Goal: Use online tool/utility: Utilize a website feature to perform a specific function

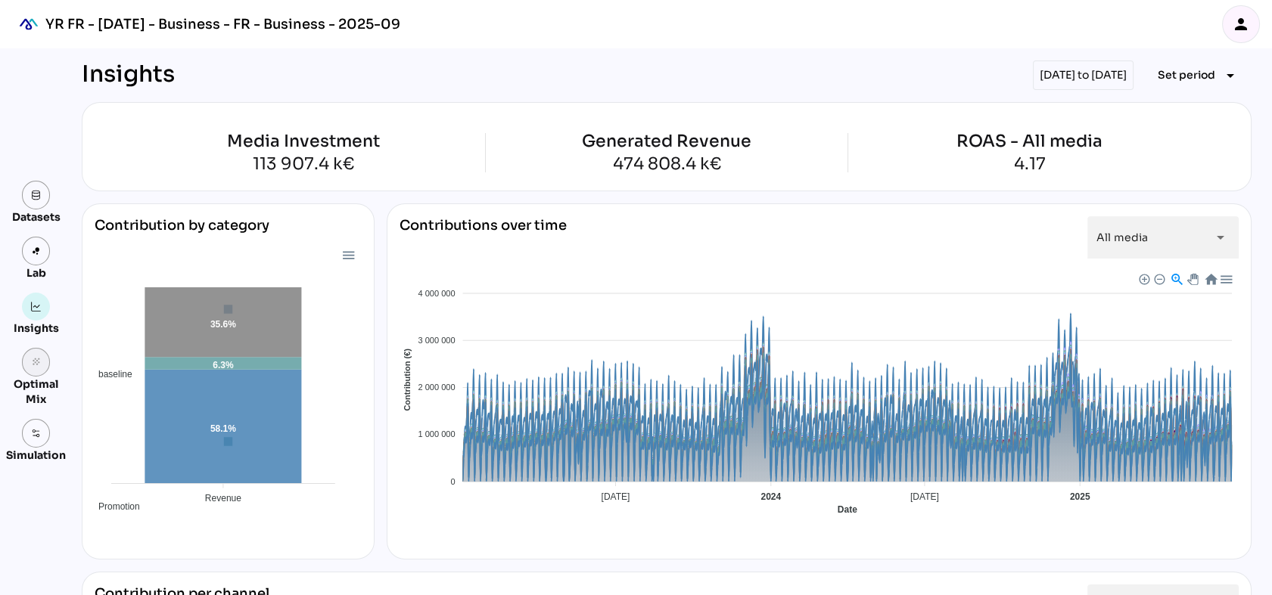
click at [30, 357] on link "grain" at bounding box center [36, 362] width 29 height 29
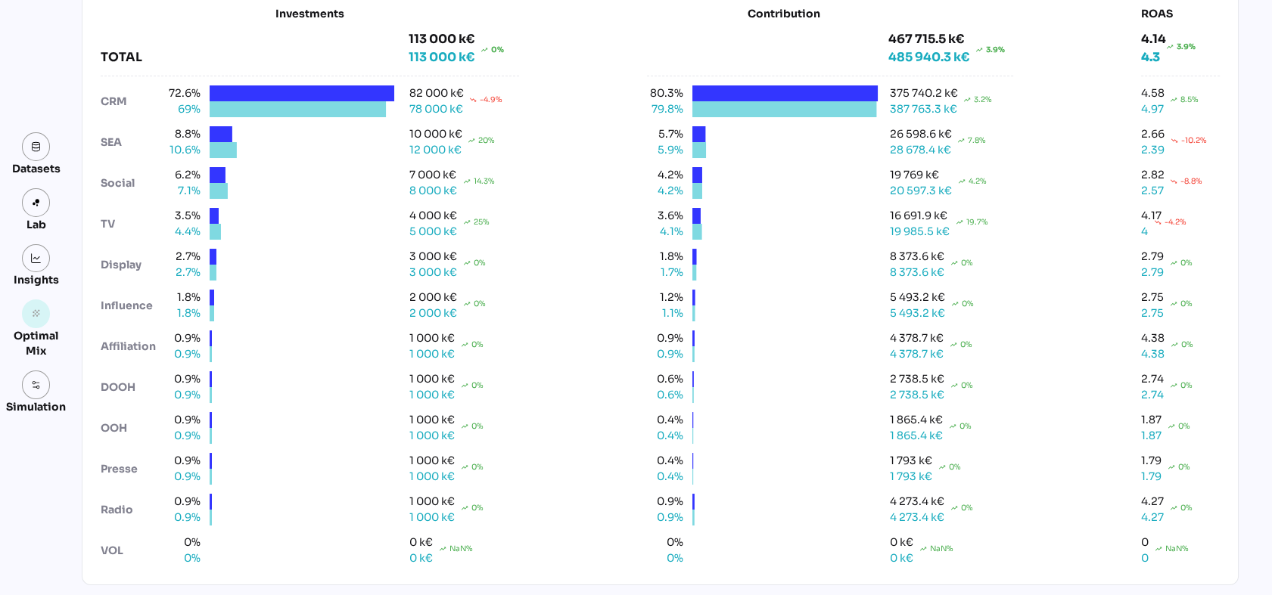
scroll to position [171, 0]
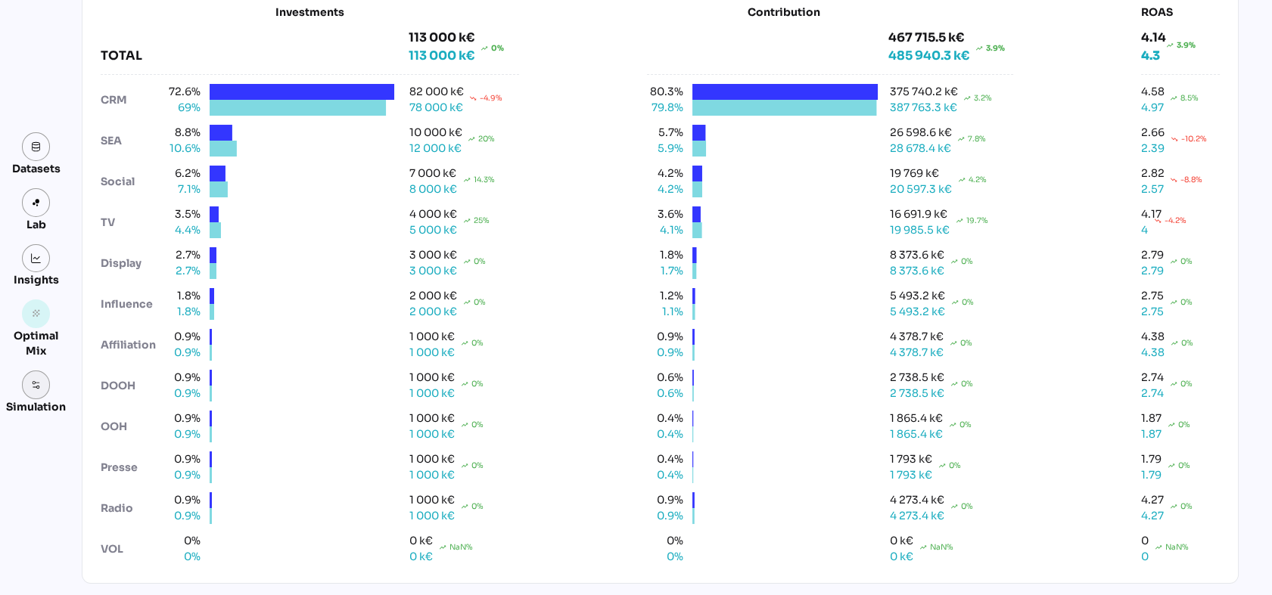
click at [39, 377] on link at bounding box center [36, 385] width 29 height 29
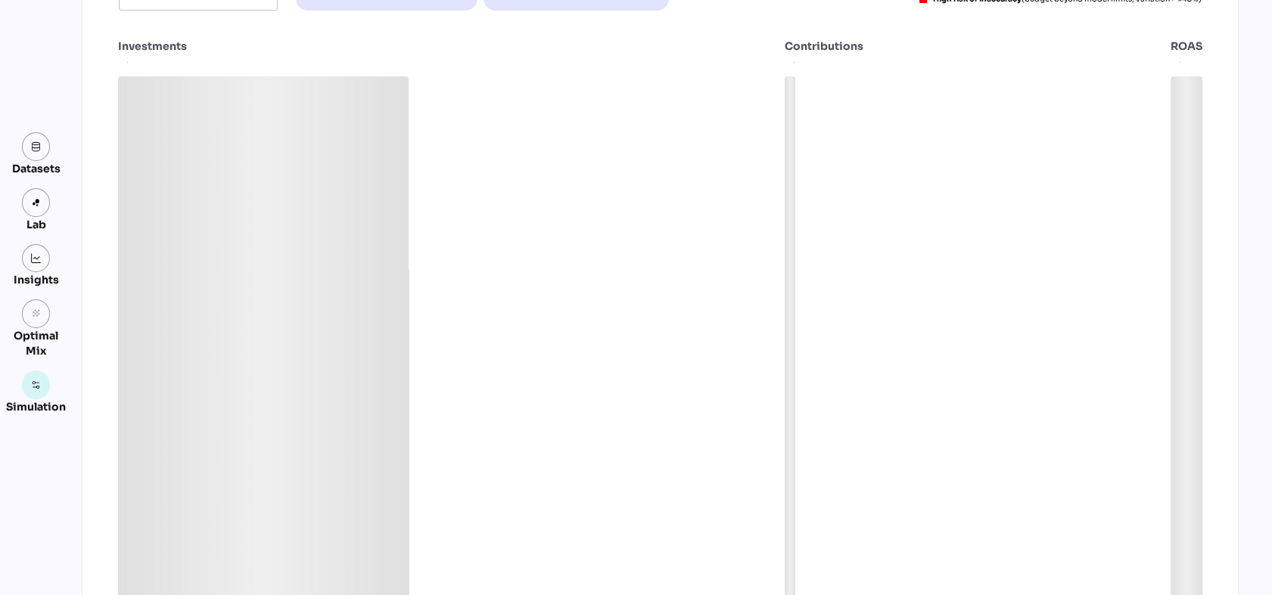
scroll to position [121, 0]
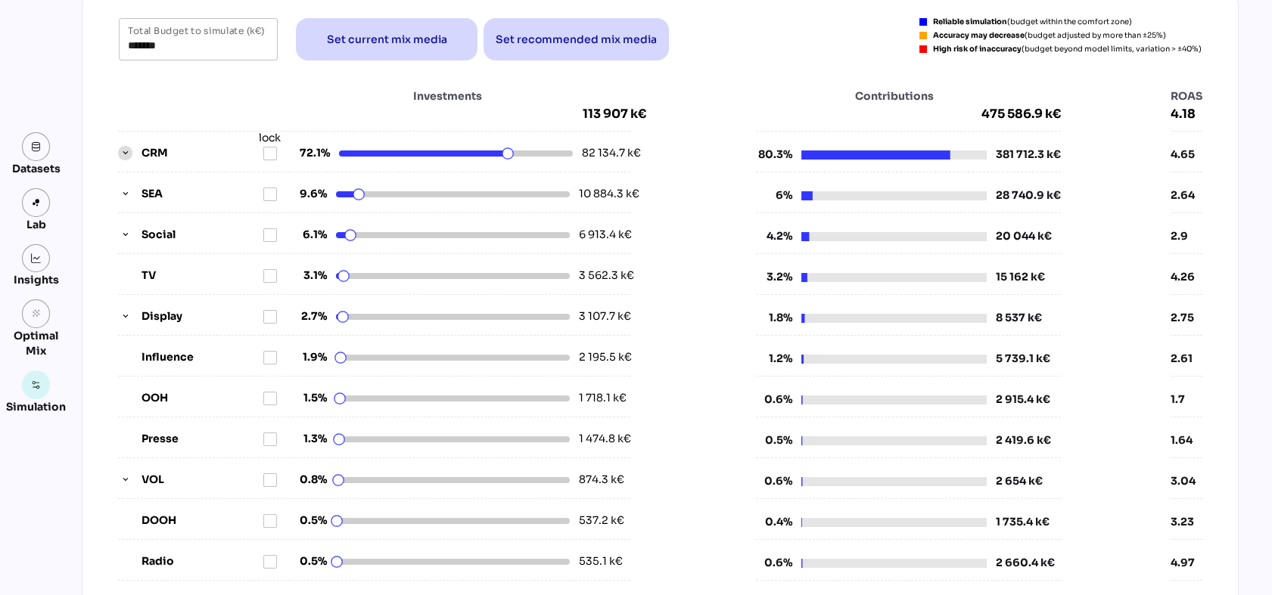
click at [120, 148] on icon "button" at bounding box center [125, 153] width 11 height 11
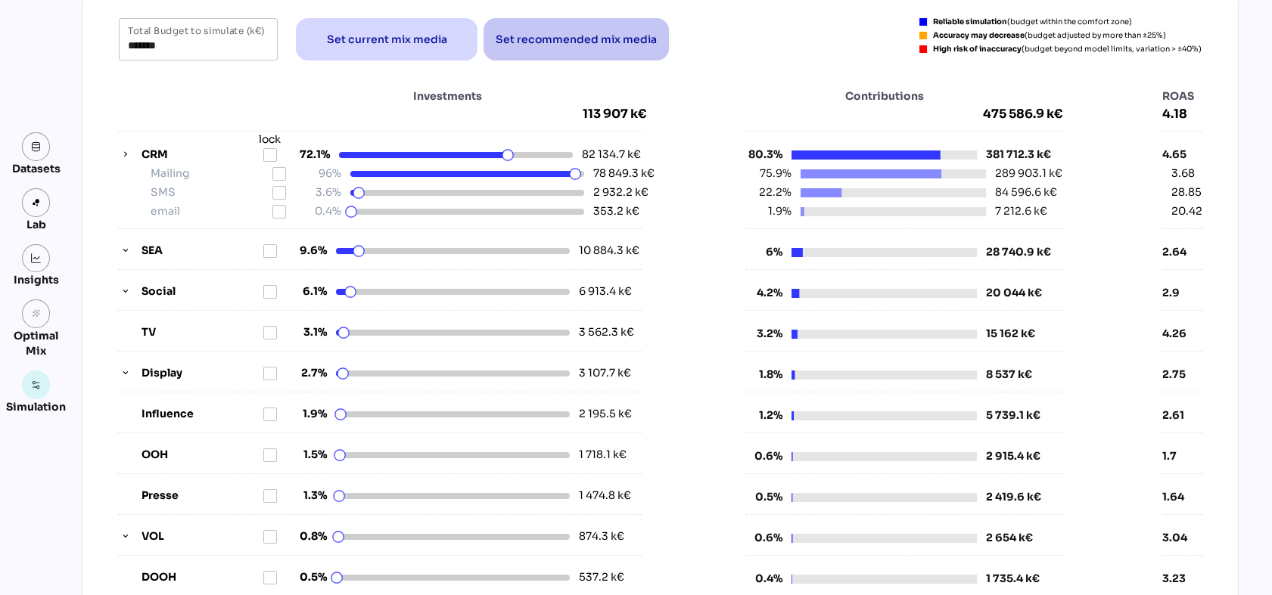
click at [589, 42] on span "Set recommended mix media" at bounding box center [575, 39] width 161 height 18
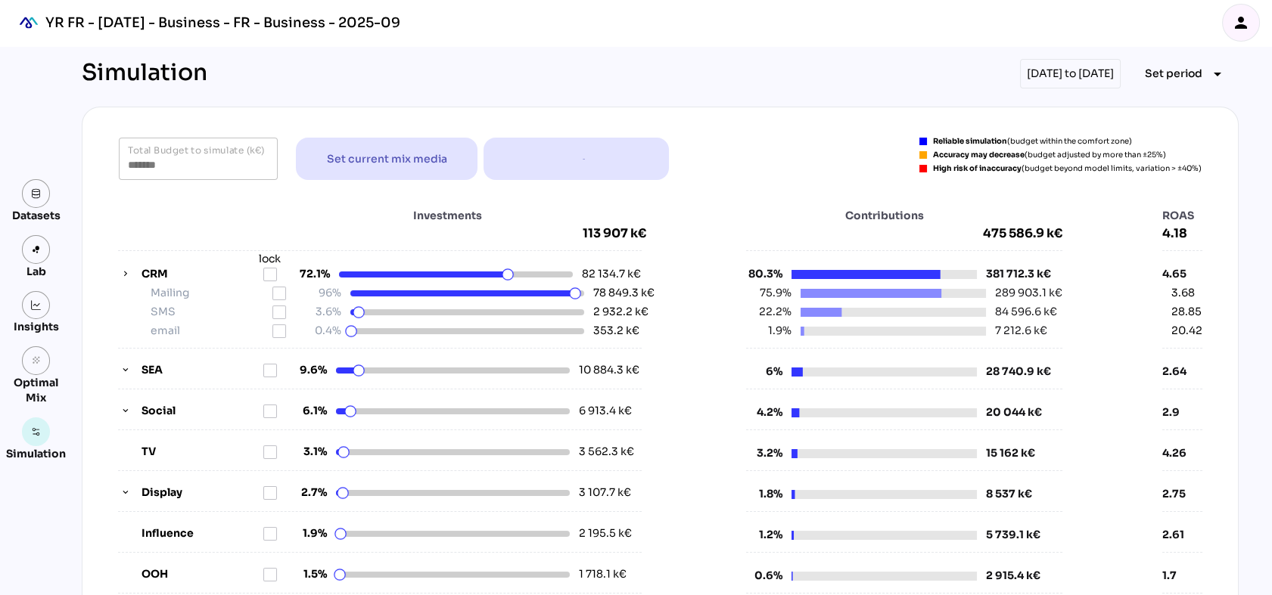
scroll to position [0, 0]
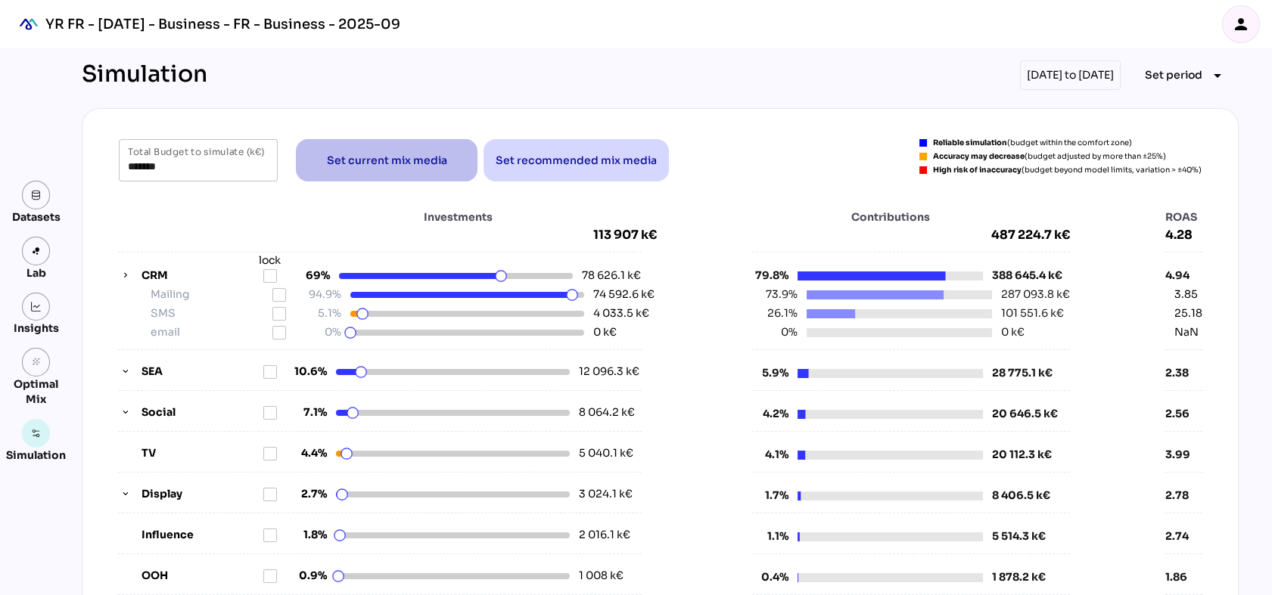
click at [329, 163] on span "Set current mix media" at bounding box center [387, 160] width 120 height 18
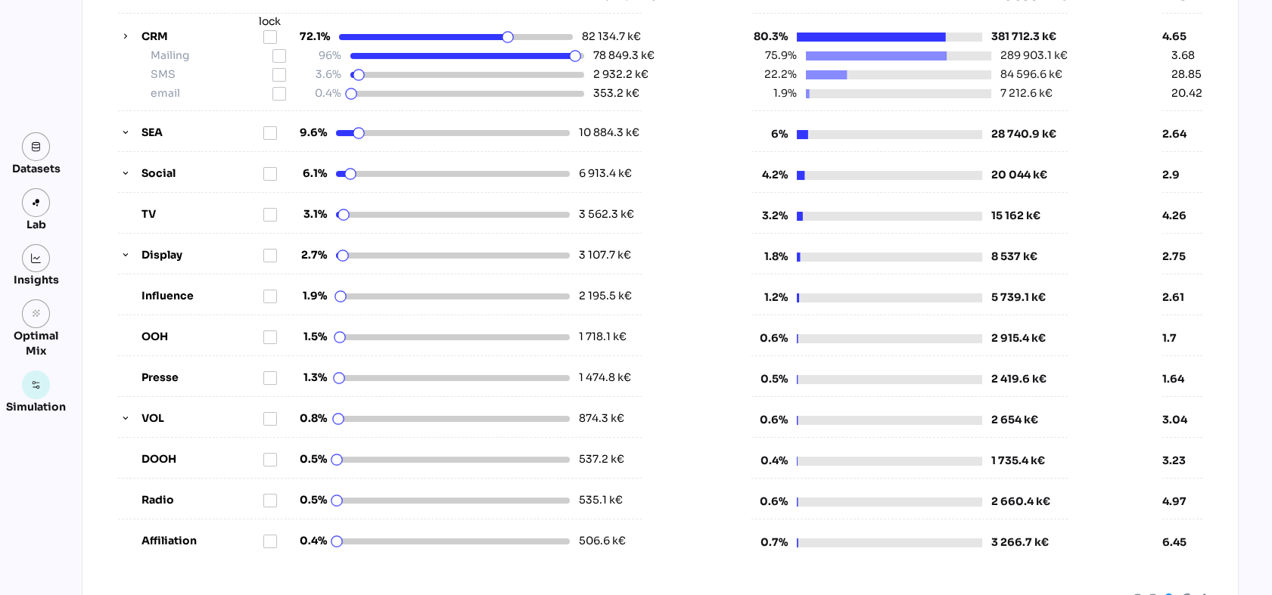
scroll to position [336, 0]
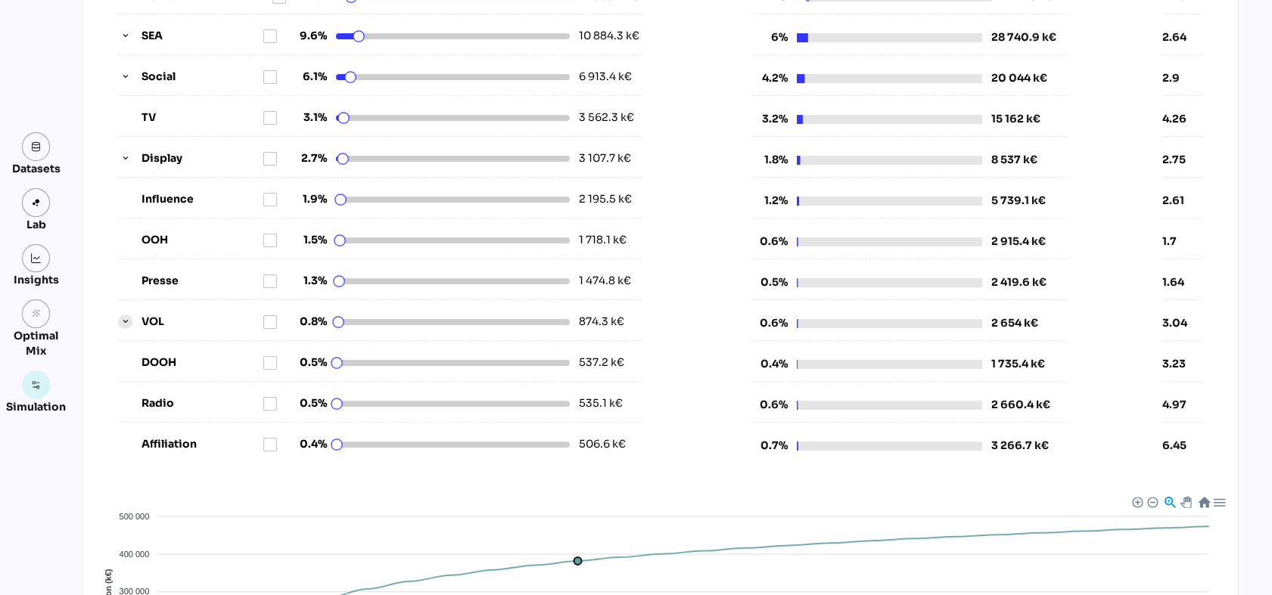
click at [120, 320] on icon "button" at bounding box center [125, 322] width 11 height 11
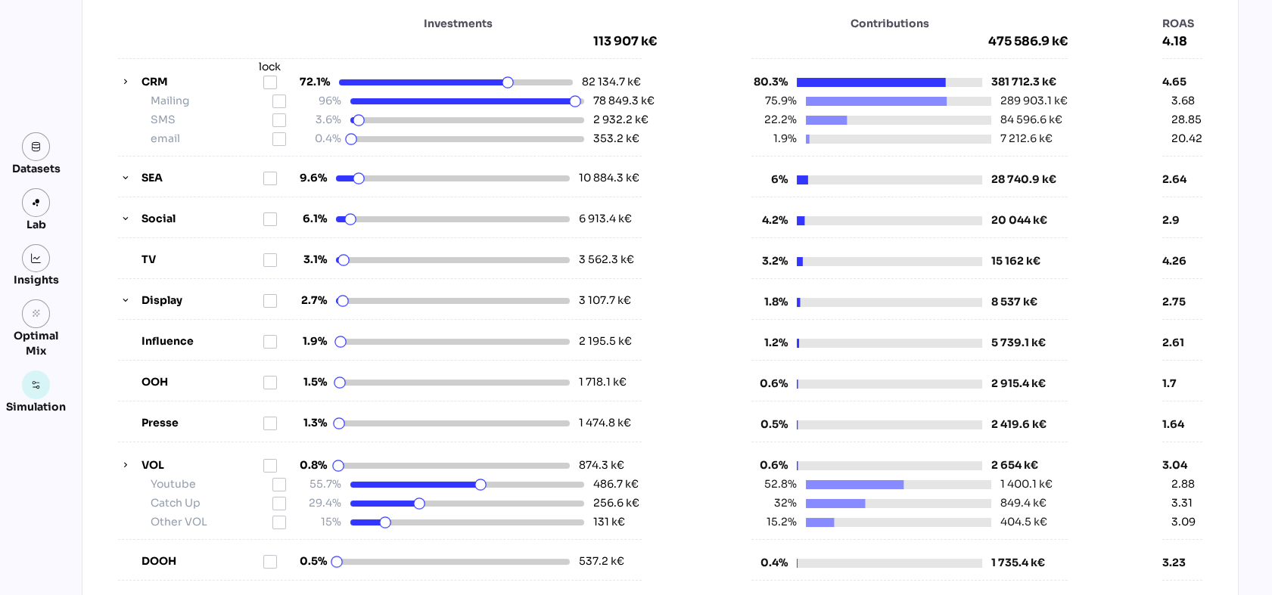
scroll to position [0, 0]
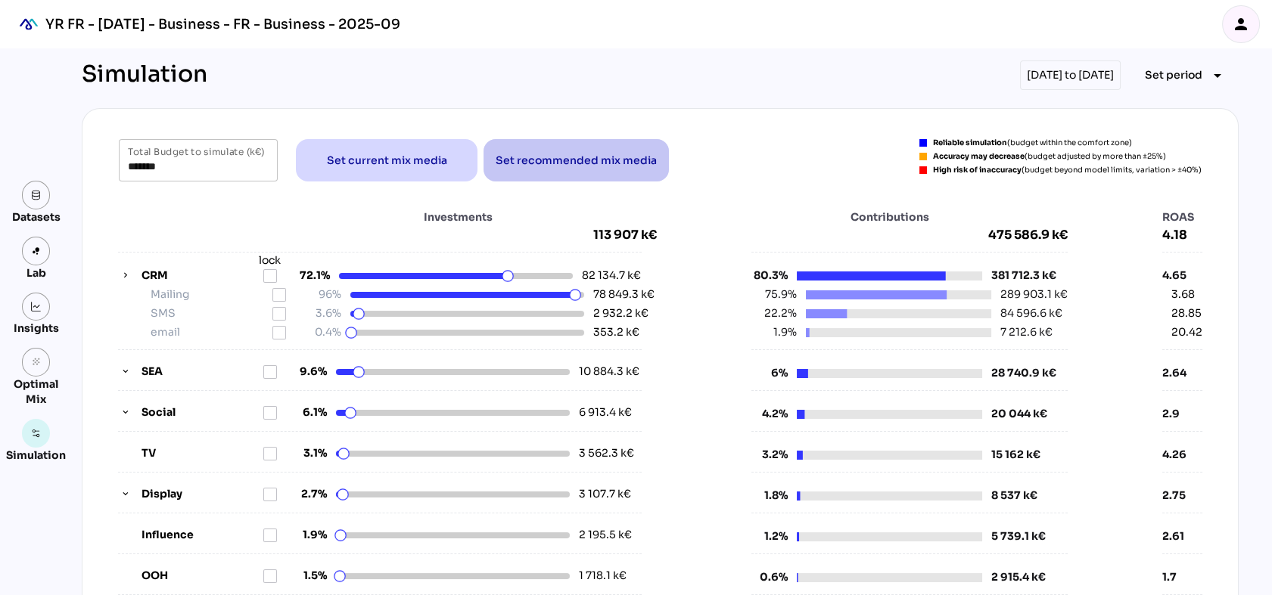
click at [568, 154] on span "Set recommended mix media" at bounding box center [575, 160] width 161 height 18
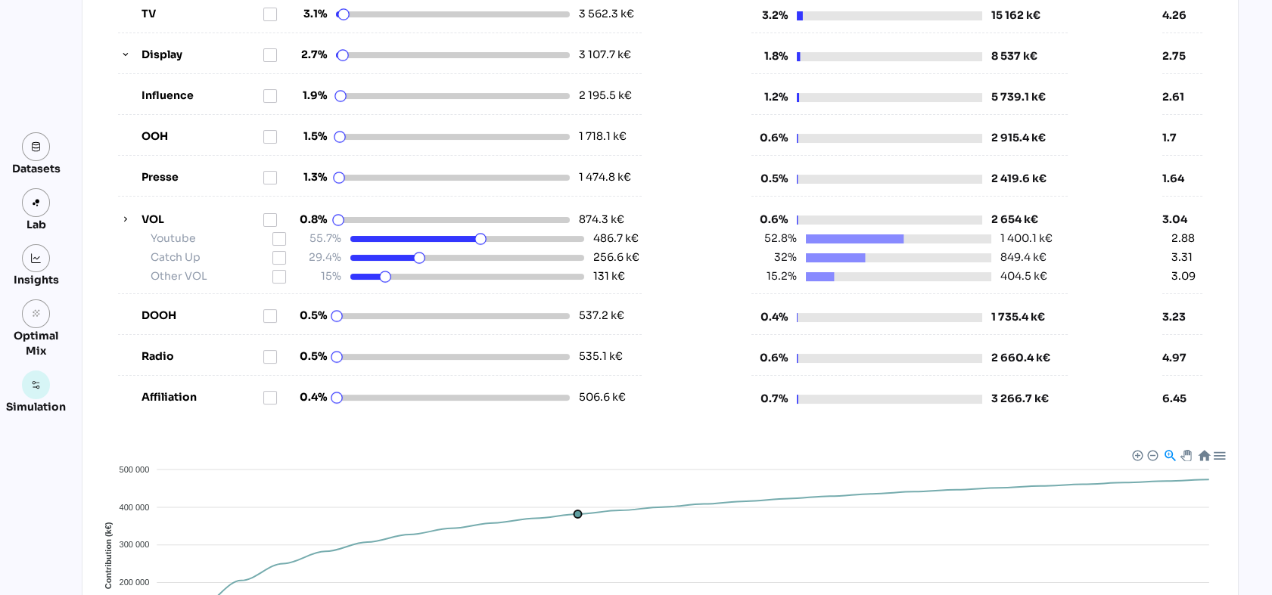
scroll to position [504, 0]
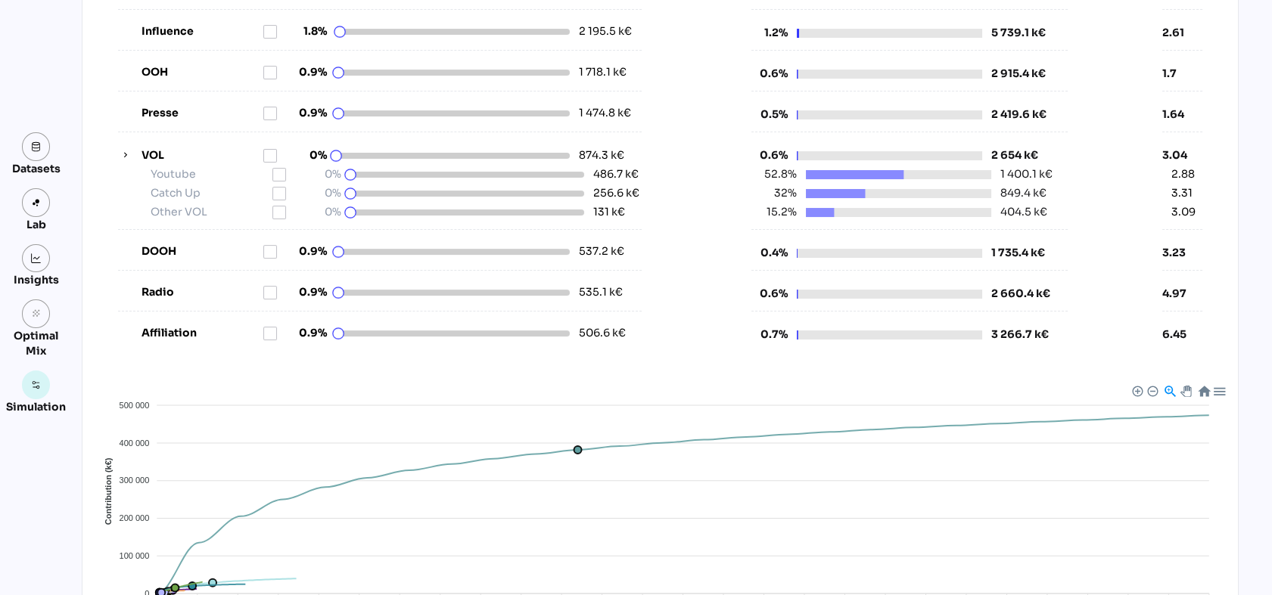
type input "*******"
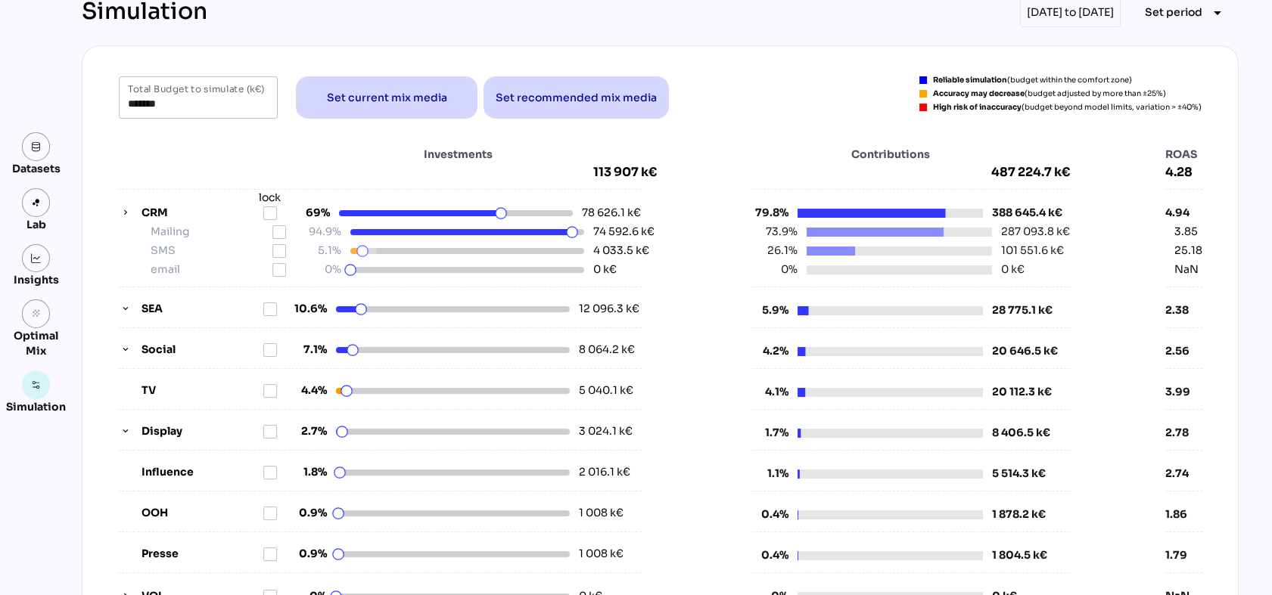
scroll to position [0, 0]
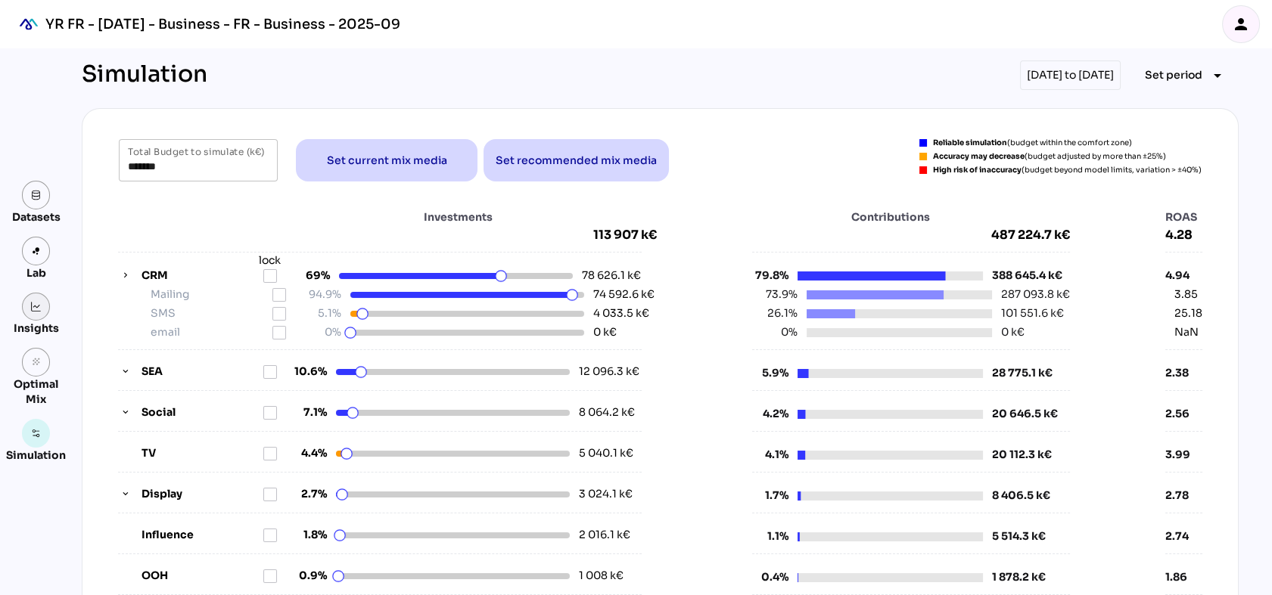
click at [43, 311] on link at bounding box center [36, 307] width 29 height 29
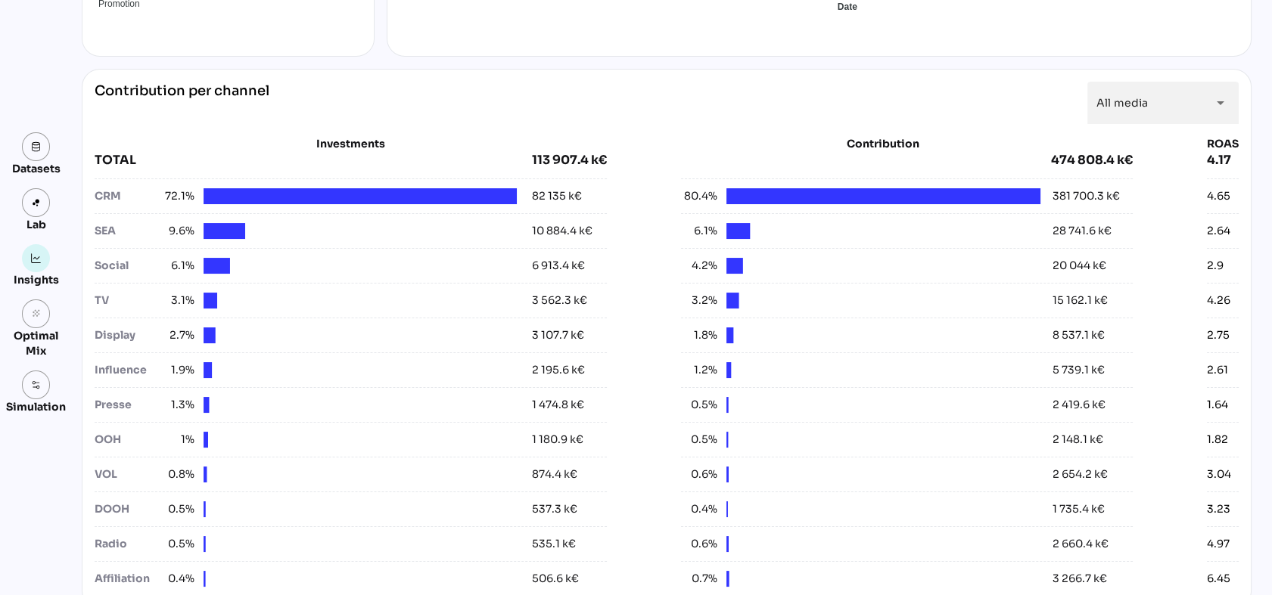
scroll to position [504, 0]
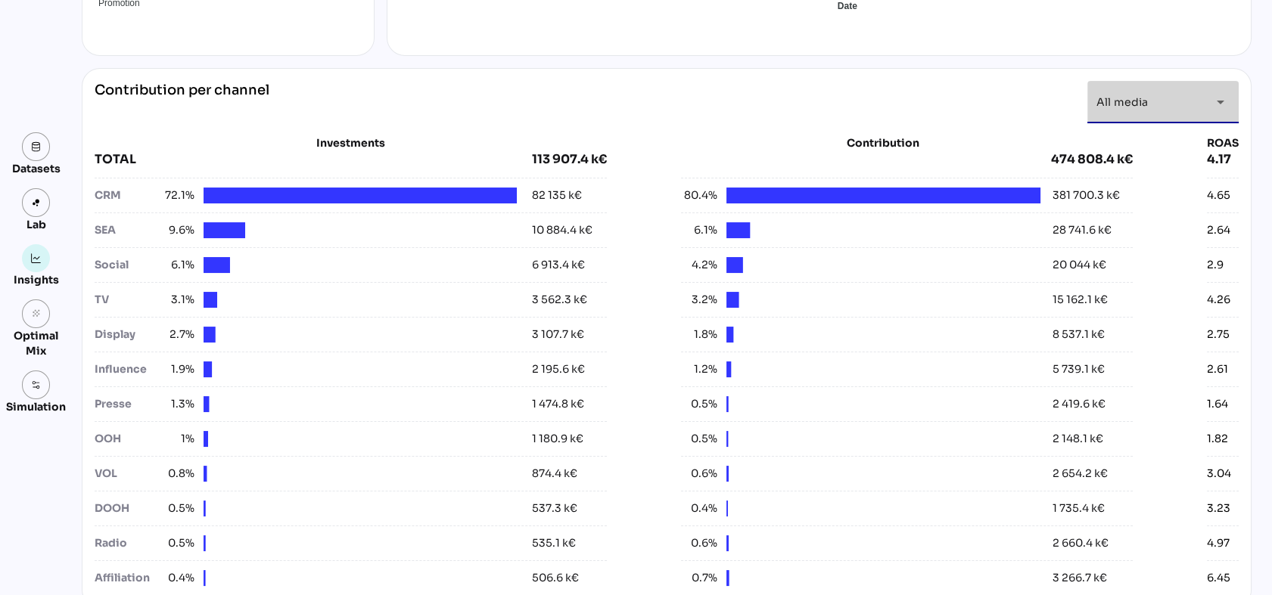
click at [1168, 98] on div "All media *********" at bounding box center [1149, 102] width 106 height 42
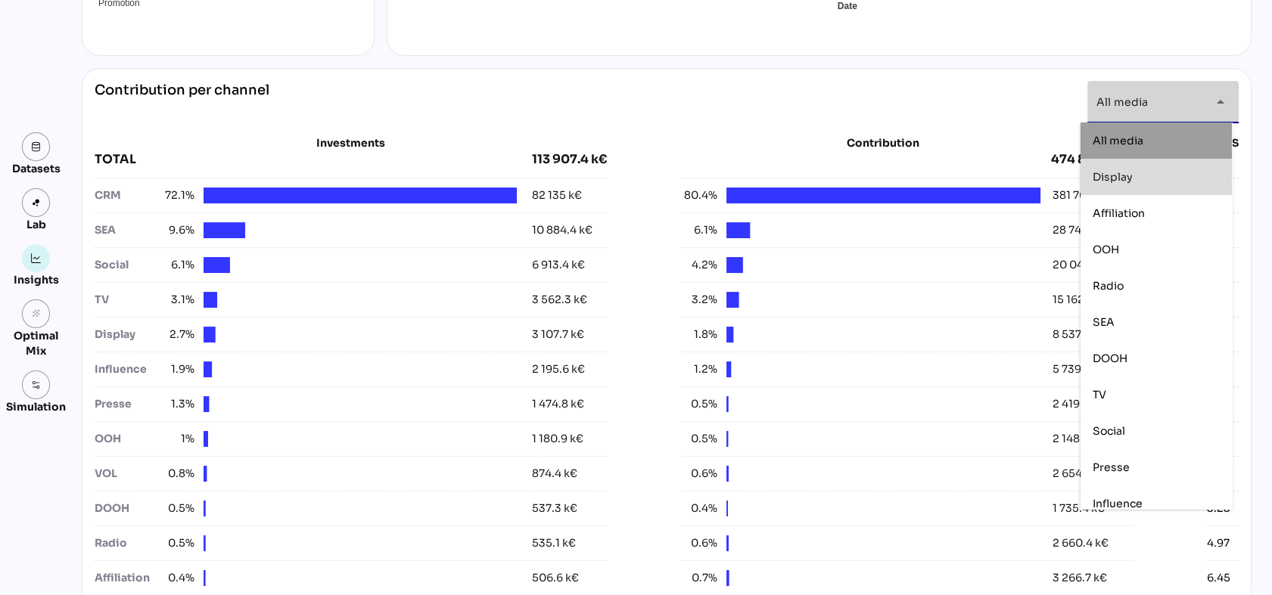
click at [1160, 186] on div "Display" at bounding box center [1155, 177] width 127 height 24
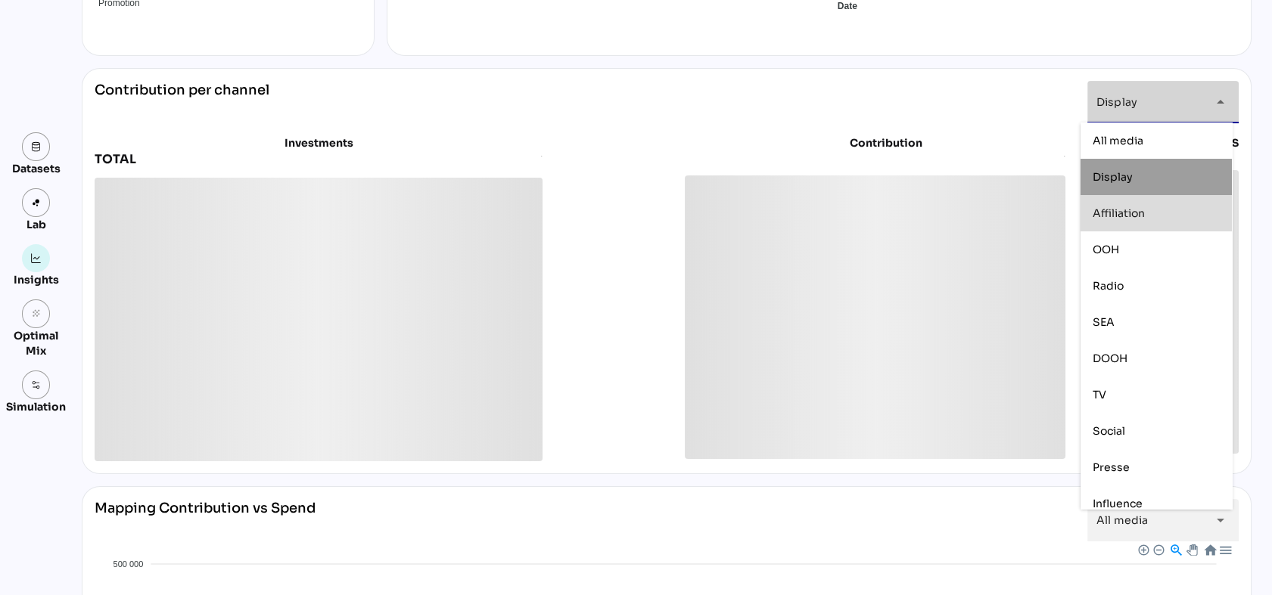
click at [1157, 215] on div "Affiliation" at bounding box center [1155, 213] width 127 height 13
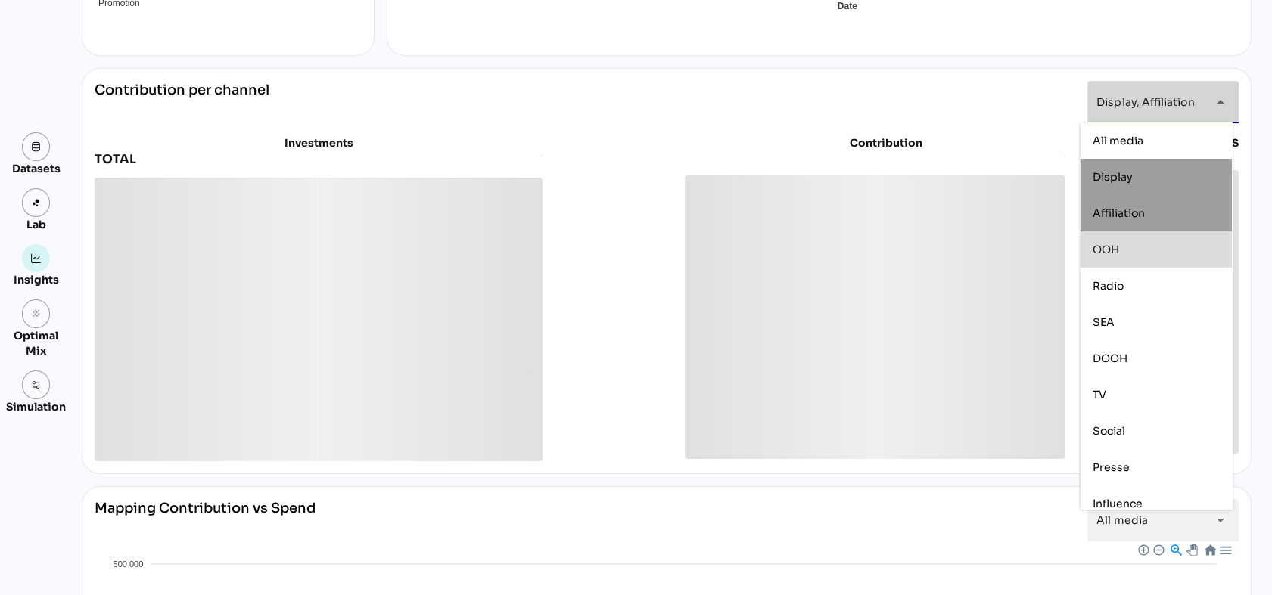
click at [1153, 250] on div "OOH" at bounding box center [1155, 249] width 127 height 13
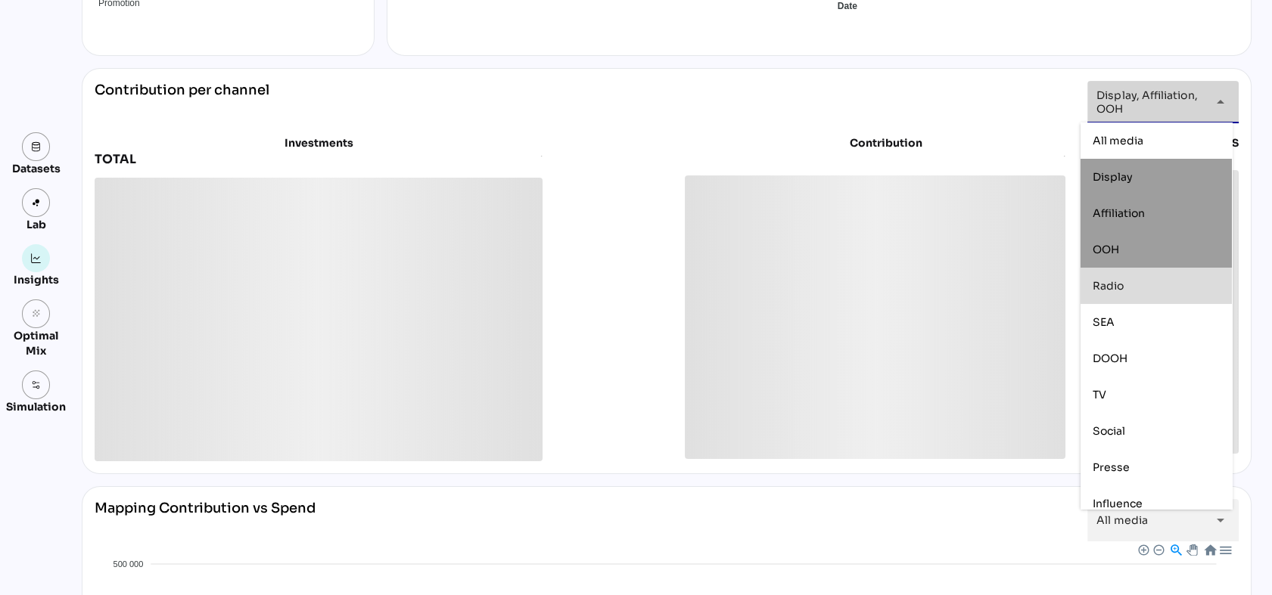
click at [1145, 282] on div "Radio" at bounding box center [1155, 285] width 127 height 13
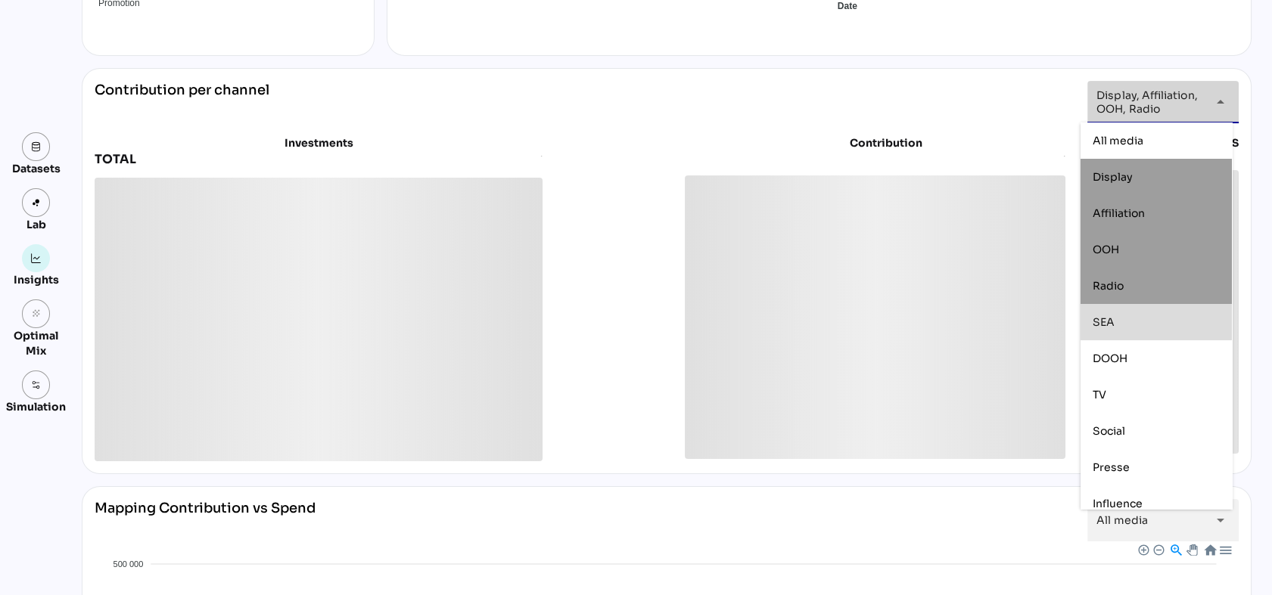
click at [1140, 319] on div "SEA" at bounding box center [1155, 321] width 127 height 13
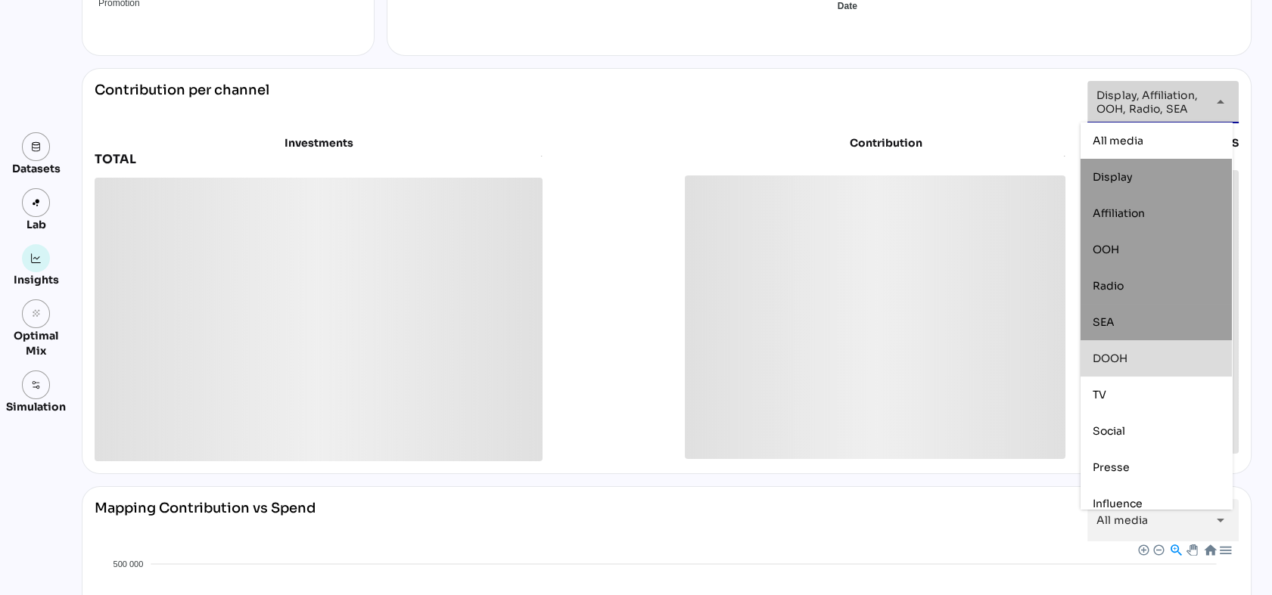
click at [1138, 359] on div "DOOH" at bounding box center [1155, 358] width 127 height 13
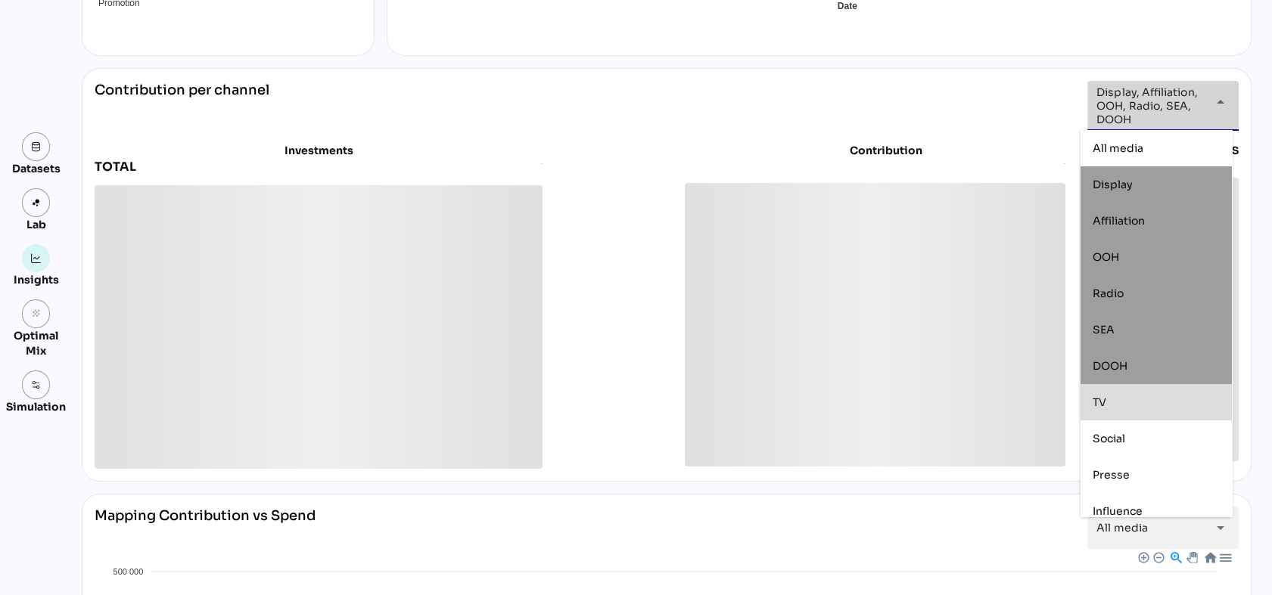
click at [1135, 399] on div "TV" at bounding box center [1155, 402] width 127 height 13
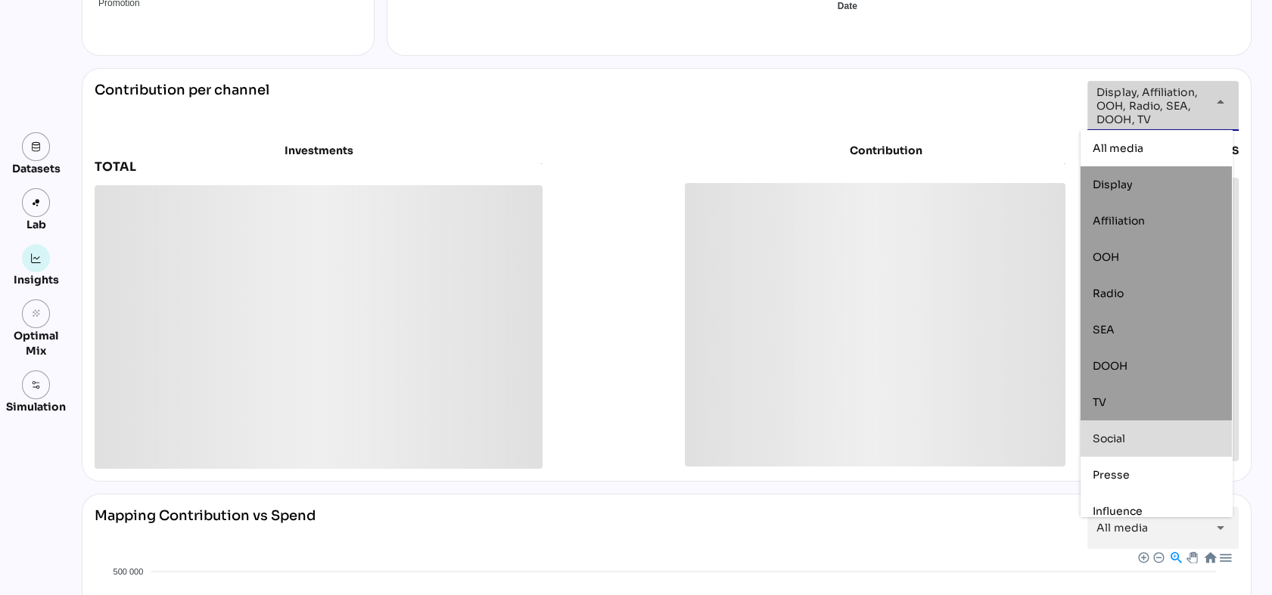
click at [1134, 443] on div "Social" at bounding box center [1155, 438] width 127 height 13
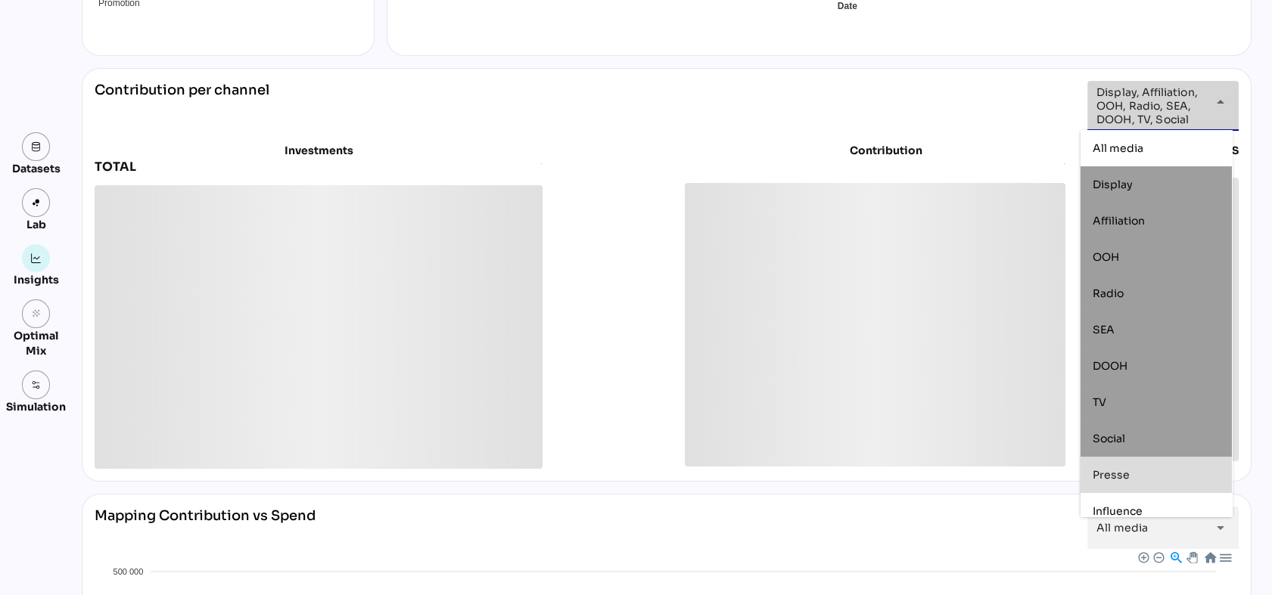
click at [1133, 474] on div "Presse" at bounding box center [1155, 474] width 127 height 13
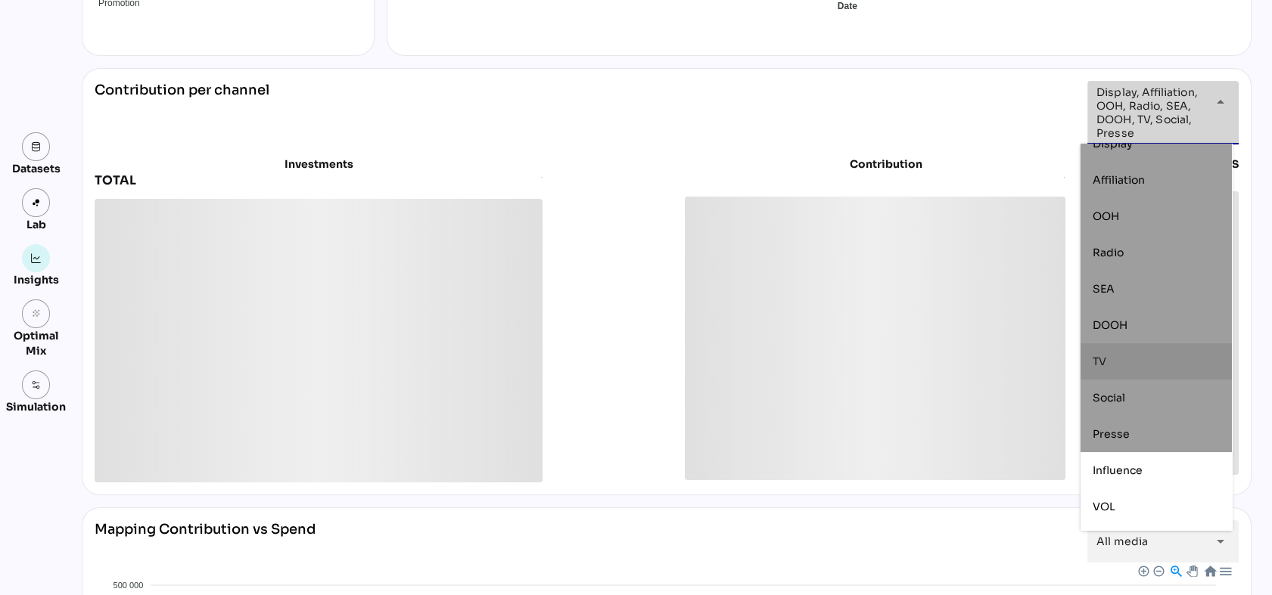
scroll to position [85, 0]
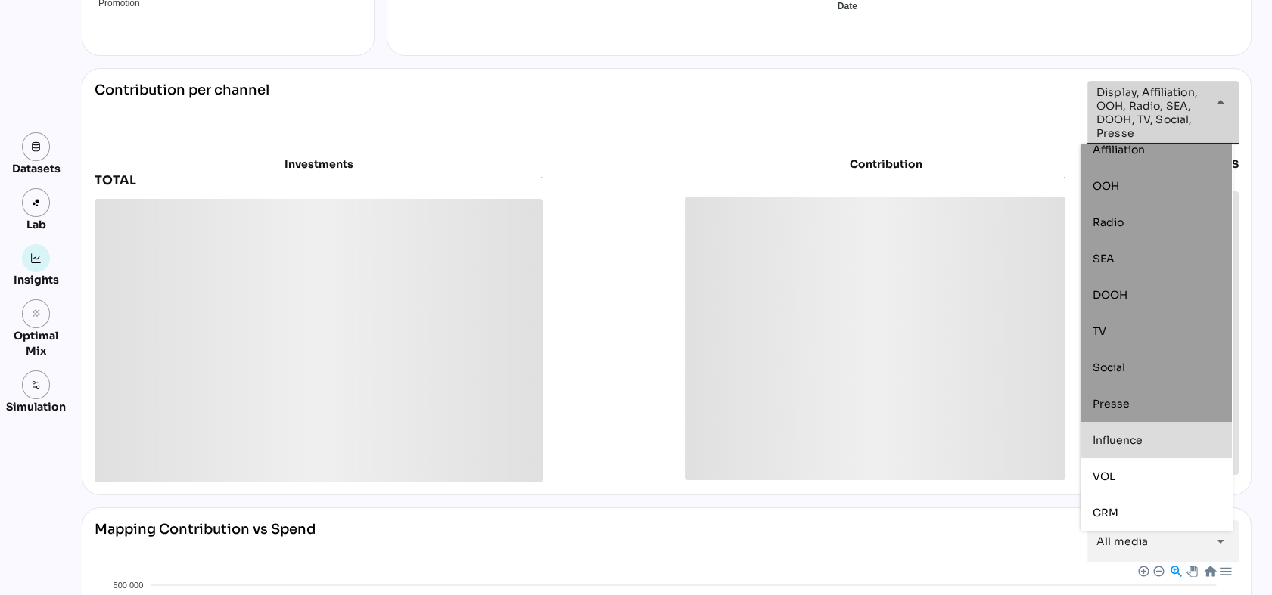
click at [1145, 447] on div "Influence" at bounding box center [1155, 440] width 127 height 24
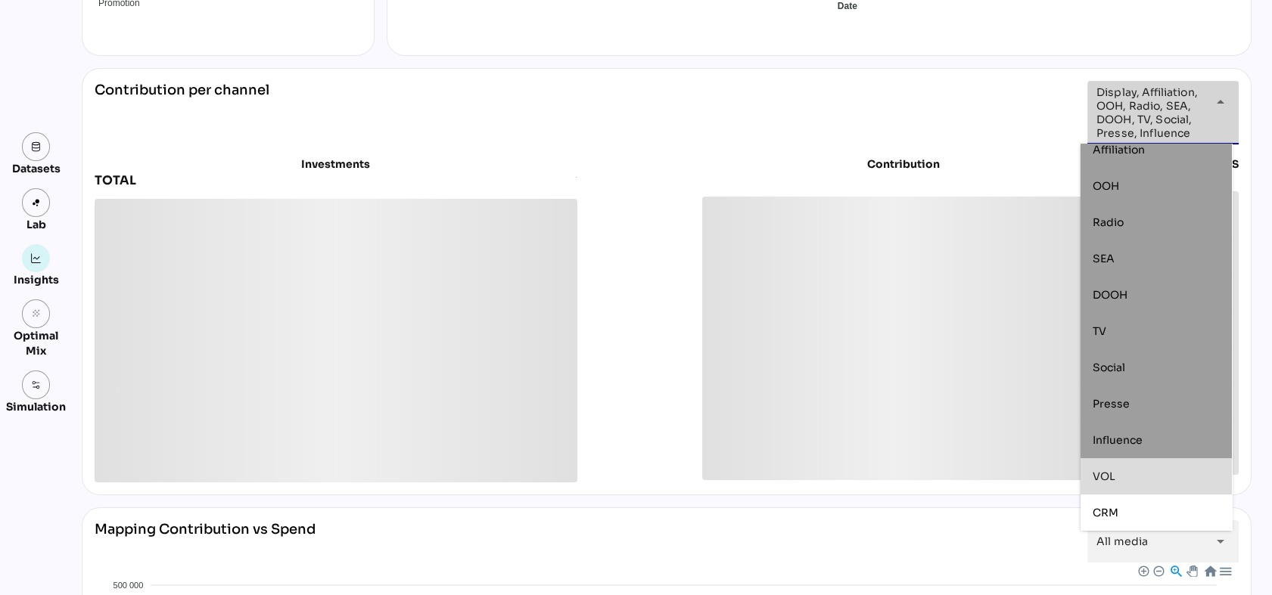
click at [1137, 472] on div "VOL" at bounding box center [1155, 476] width 127 height 13
type input "**********"
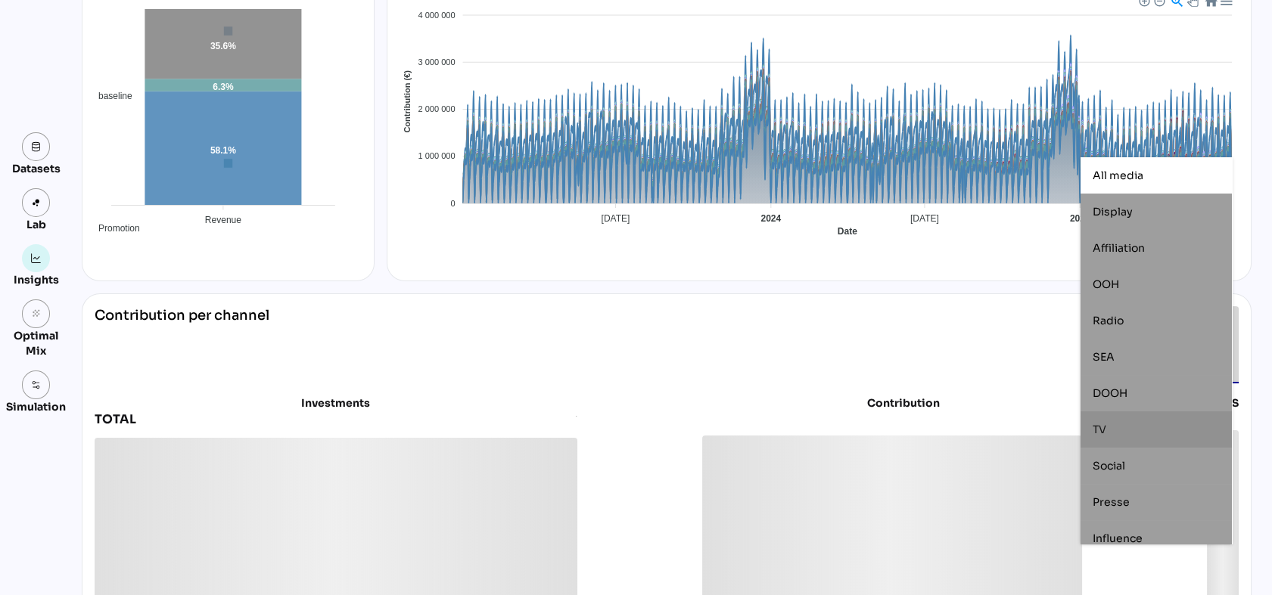
scroll to position [84, 0]
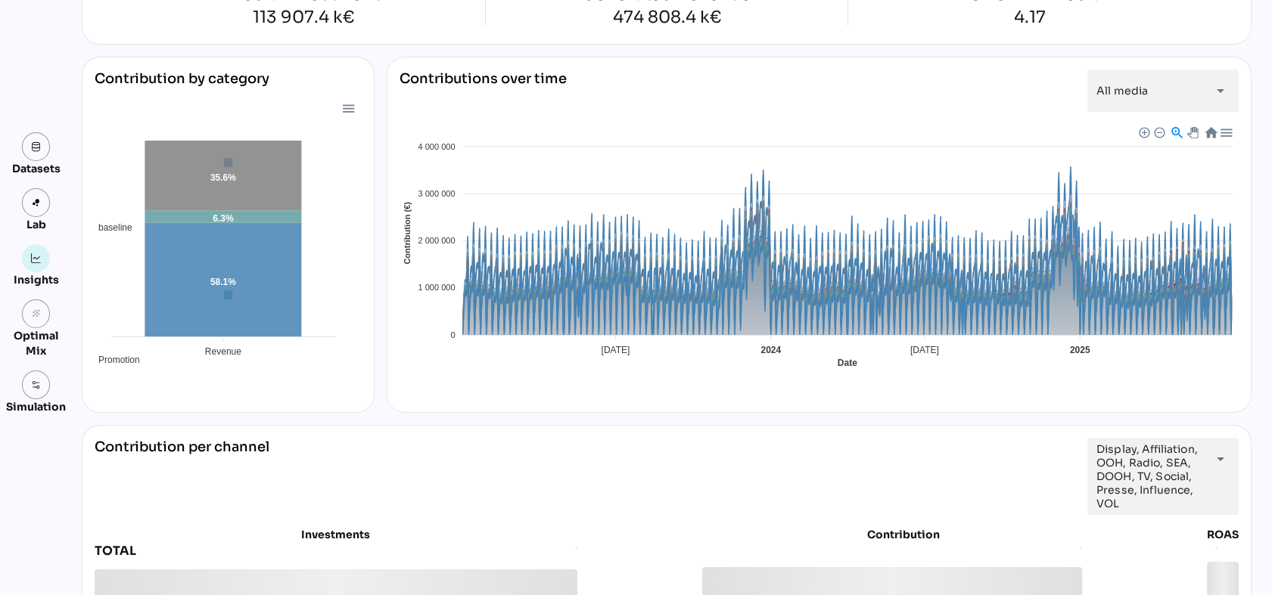
scroll to position [336, 0]
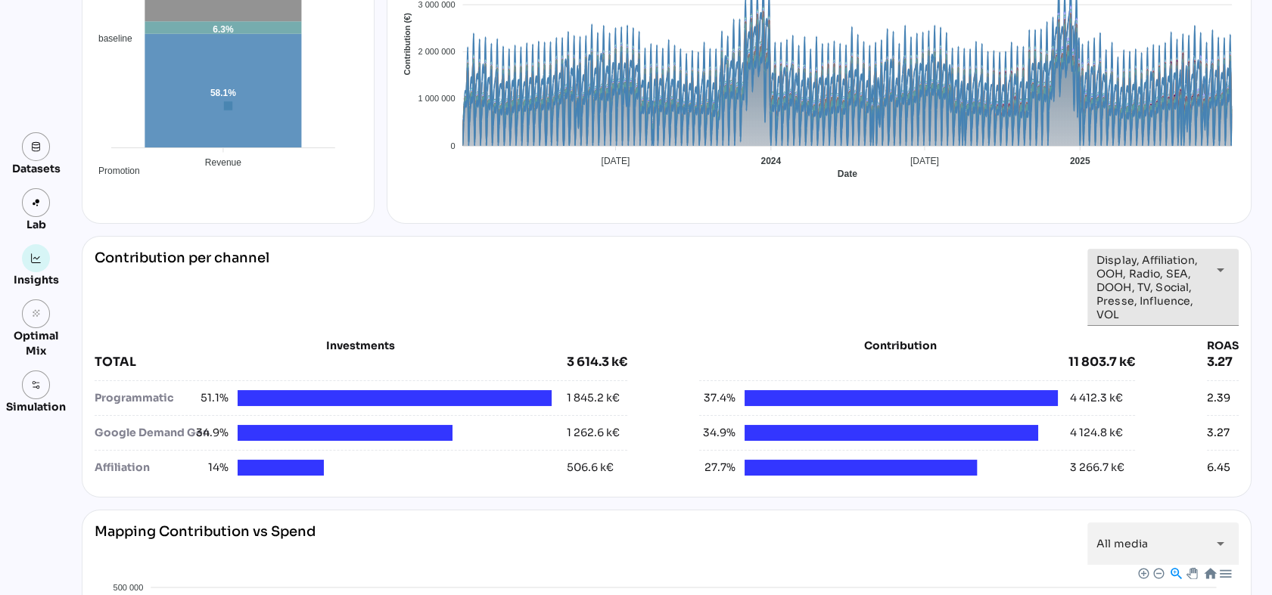
click at [1215, 271] on icon "arrow_drop_down" at bounding box center [1220, 270] width 18 height 18
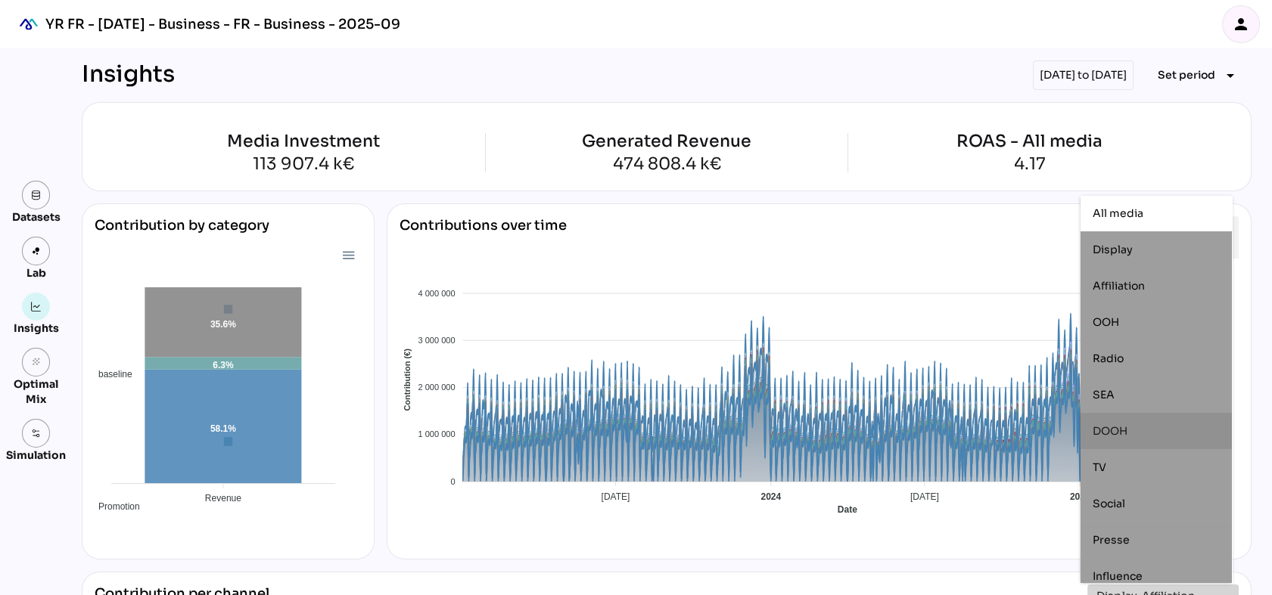
scroll to position [0, 0]
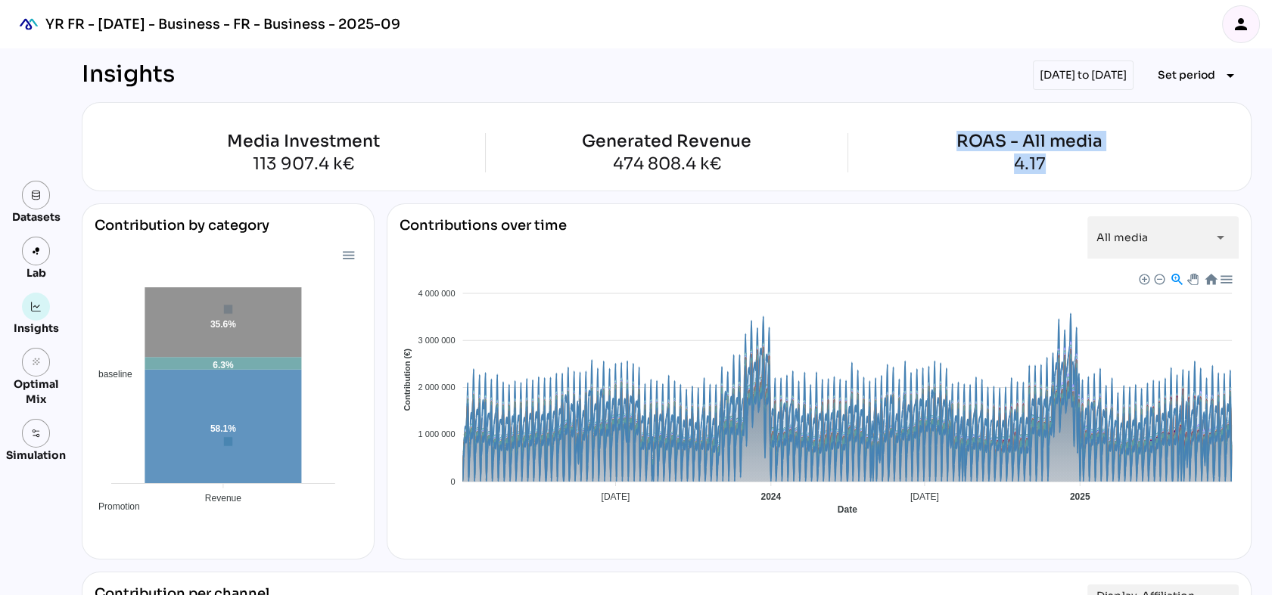
drag, startPoint x: 946, startPoint y: 136, endPoint x: 1098, endPoint y: 165, distance: 154.7
click at [1098, 165] on div "ROAS - All media 4.17" at bounding box center [1029, 152] width 362 height 39
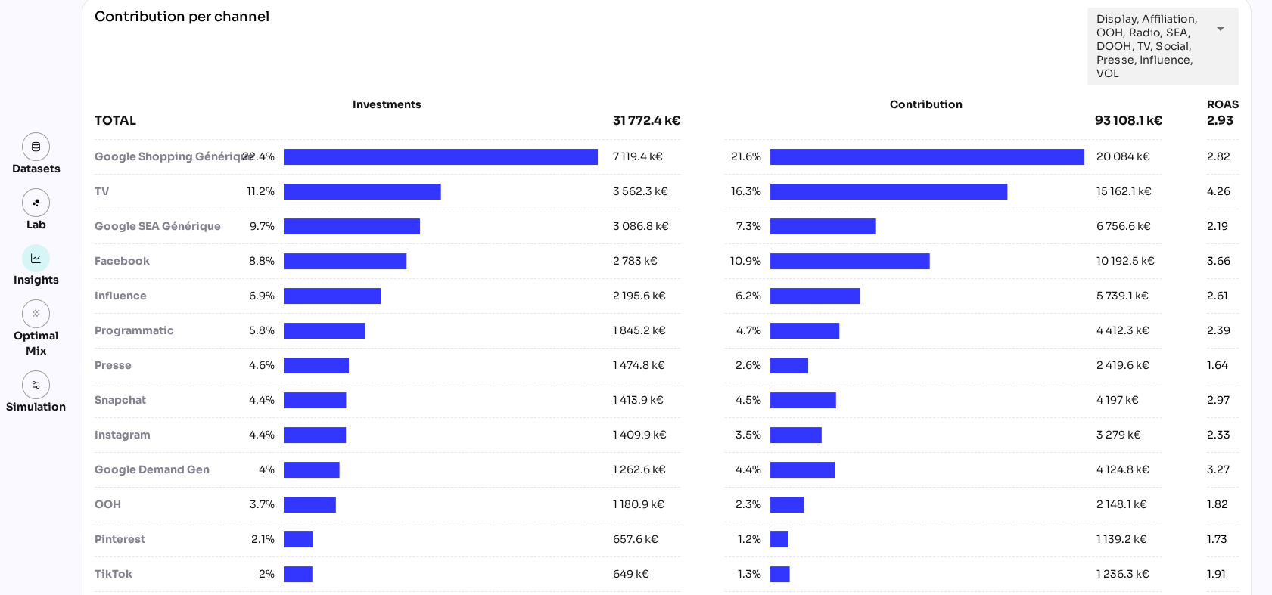
scroll to position [504, 0]
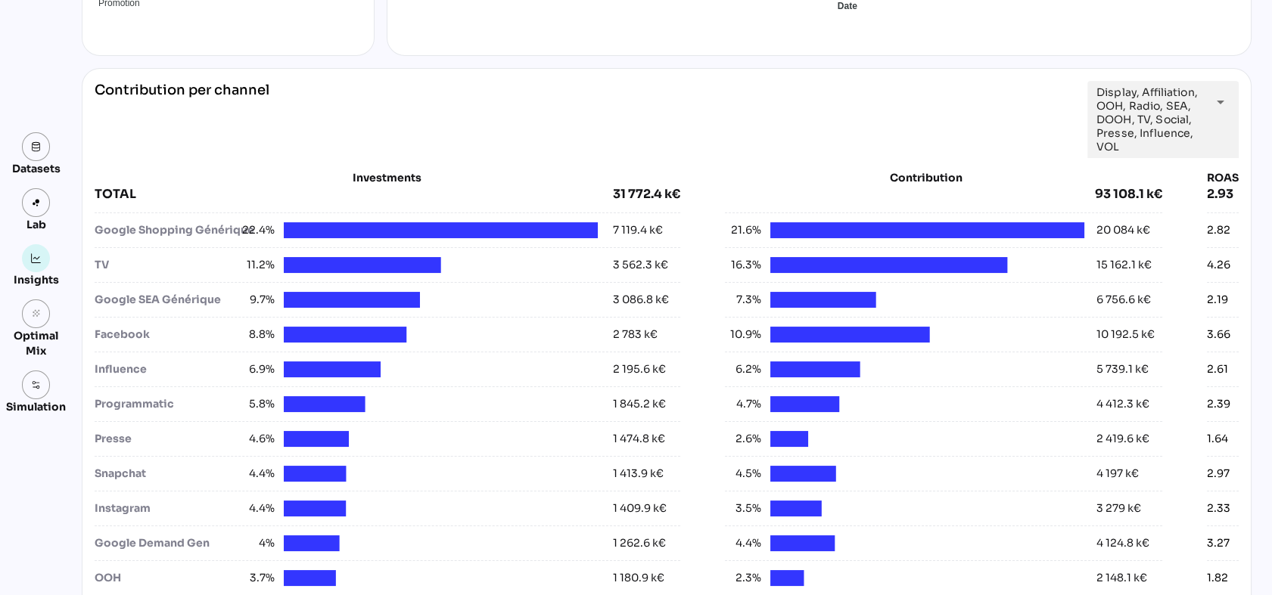
click at [134, 230] on div "Google Shopping Générique" at bounding box center [167, 230] width 144 height 16
click at [136, 229] on div "Google Shopping Générique" at bounding box center [167, 230] width 144 height 16
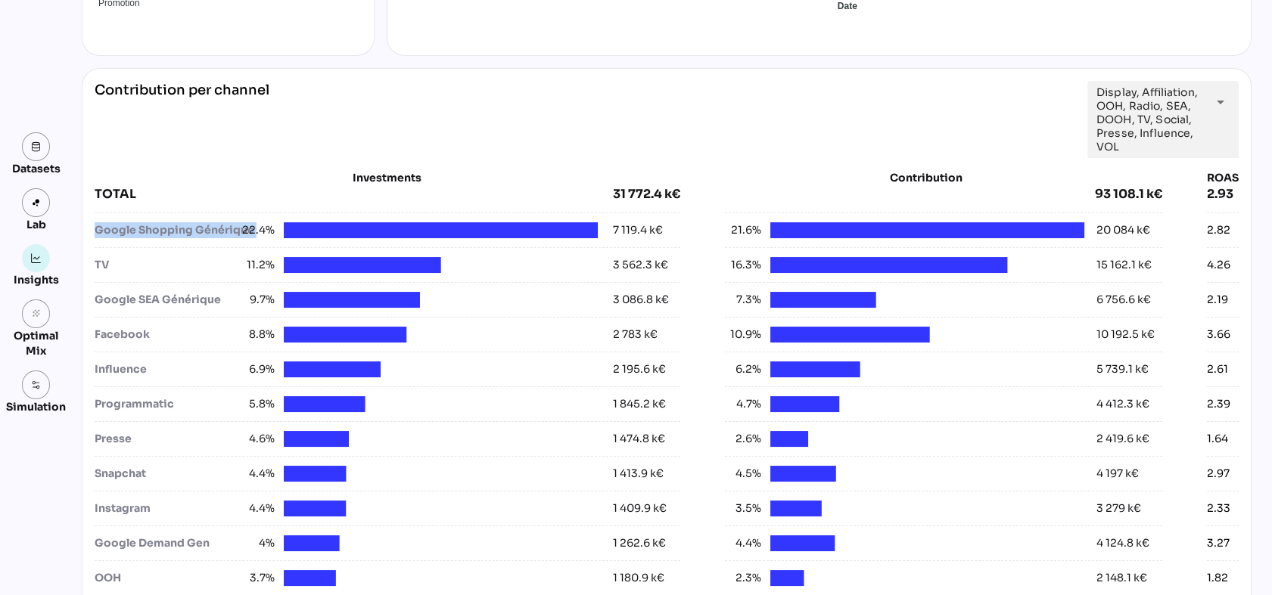
click at [136, 229] on div "Google Shopping Générique" at bounding box center [167, 230] width 144 height 16
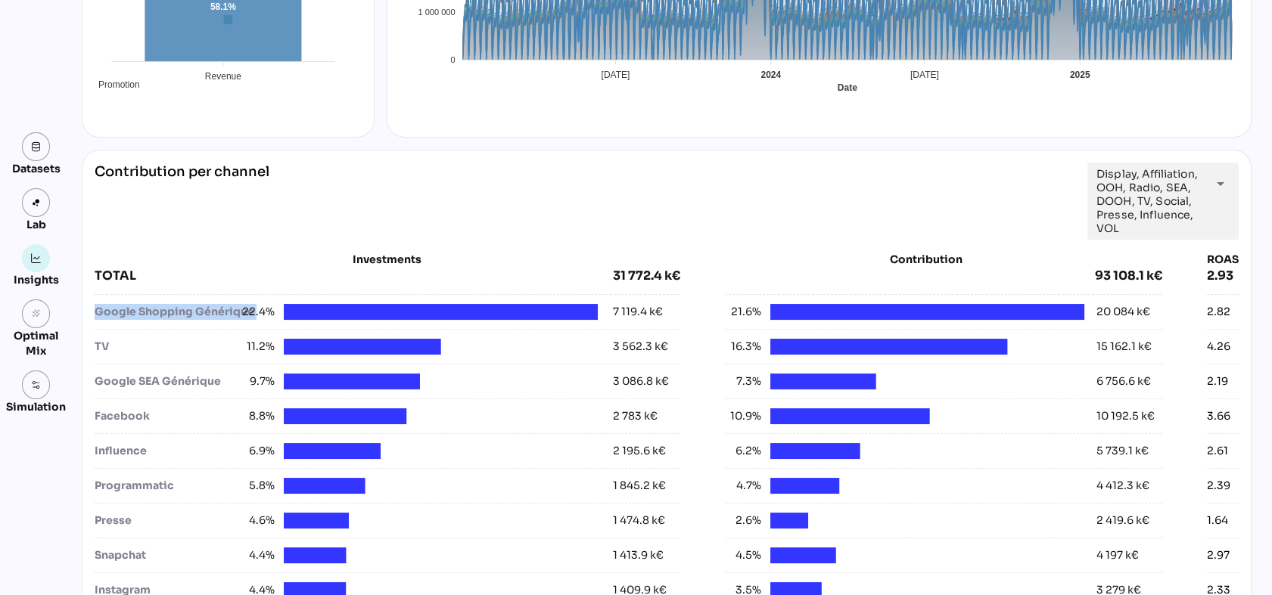
scroll to position [420, 0]
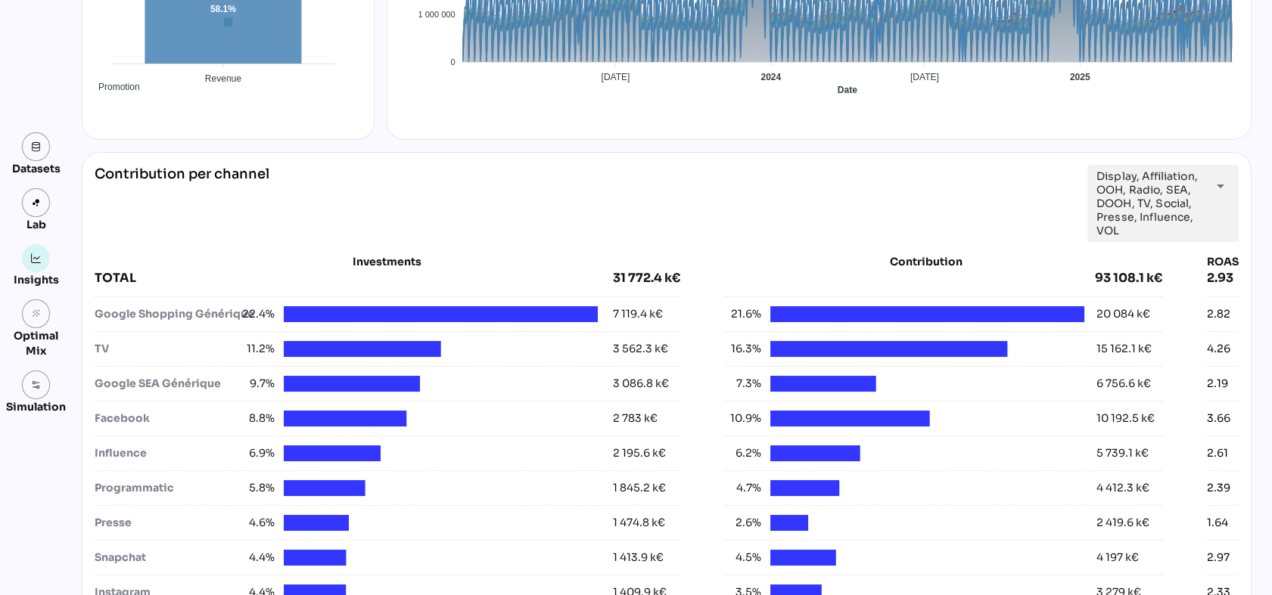
click at [190, 455] on div "Influence" at bounding box center [167, 454] width 144 height 16
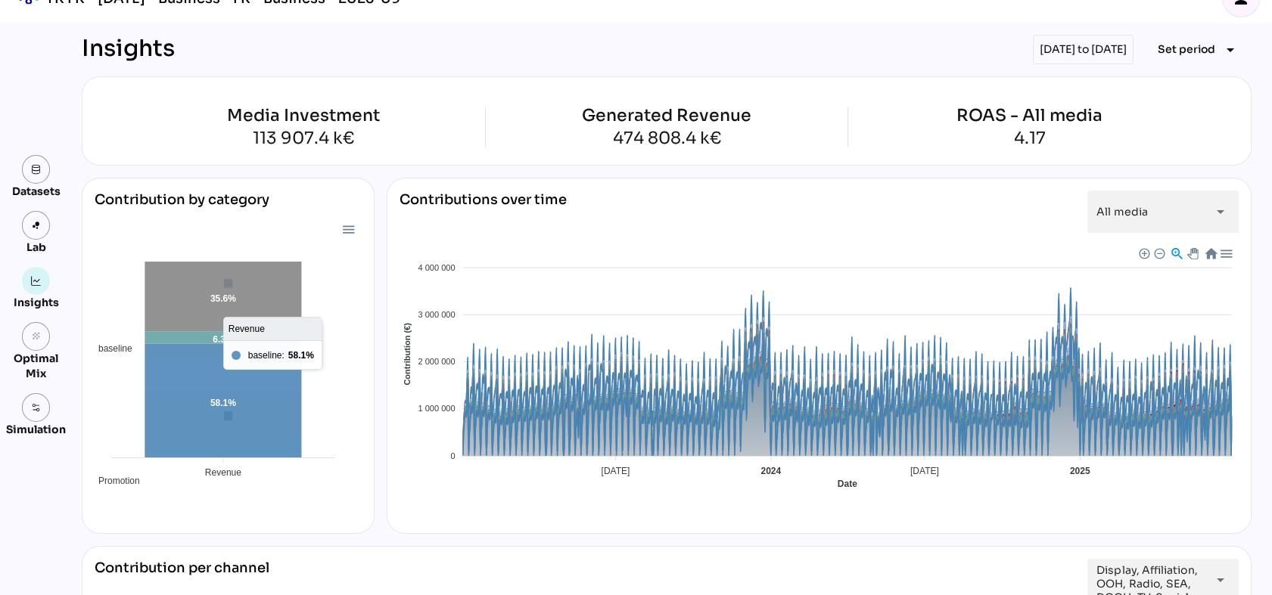
scroll to position [0, 0]
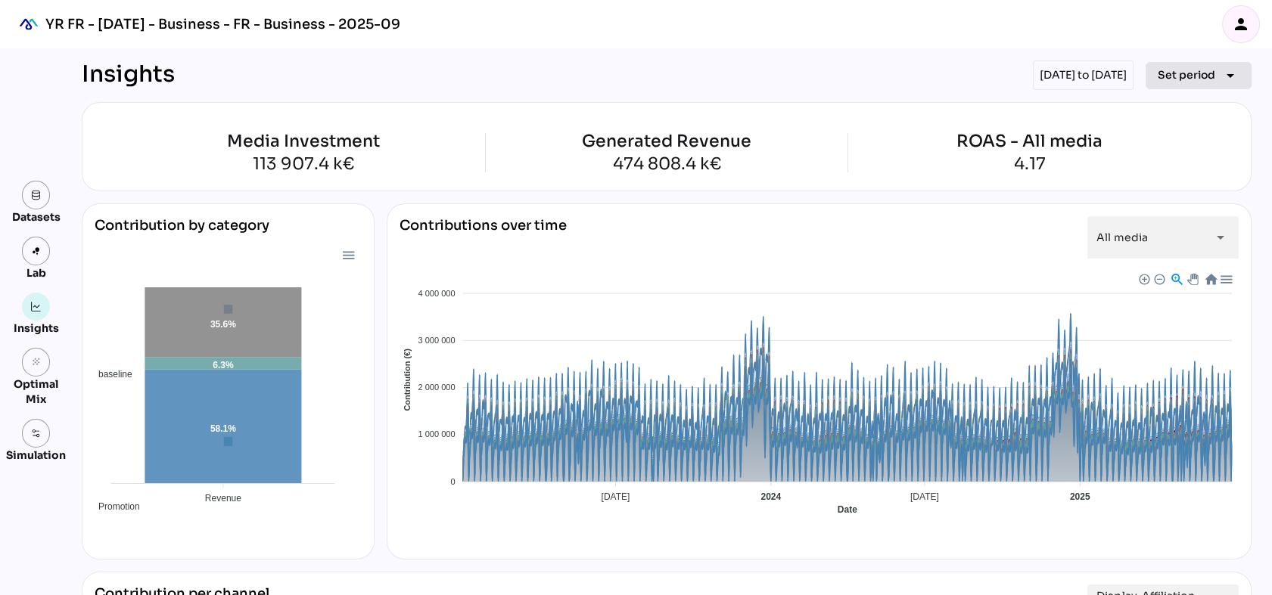
click at [1226, 75] on icon "arrow_drop_down" at bounding box center [1230, 76] width 18 height 18
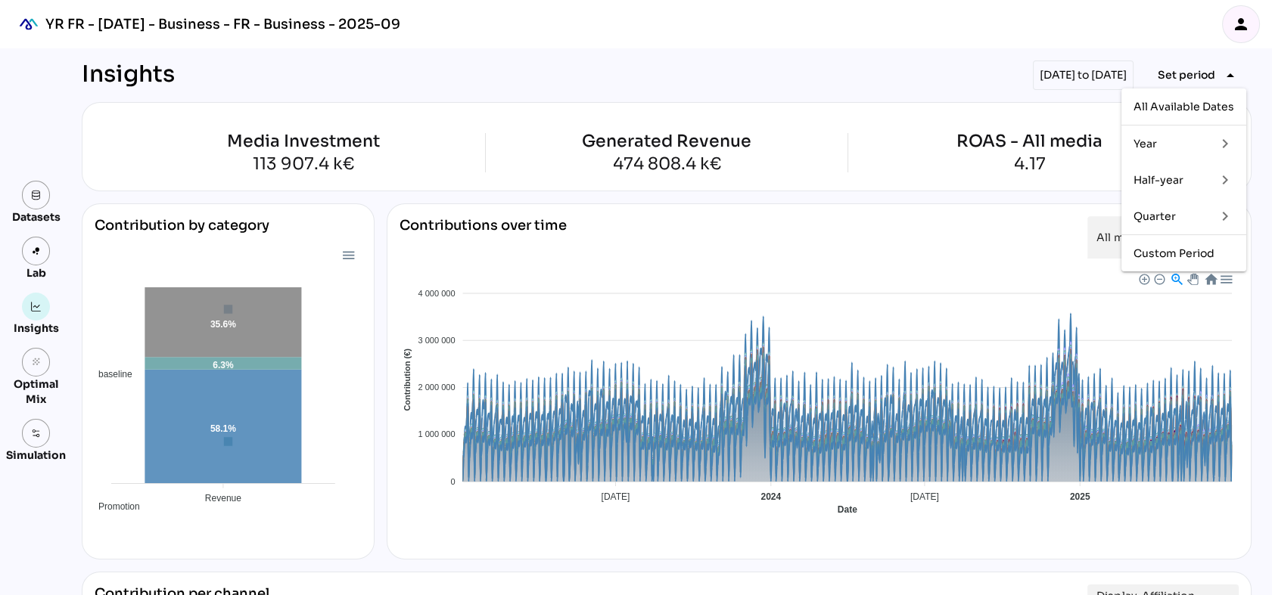
click at [1245, 26] on icon "person" at bounding box center [1241, 24] width 18 height 18
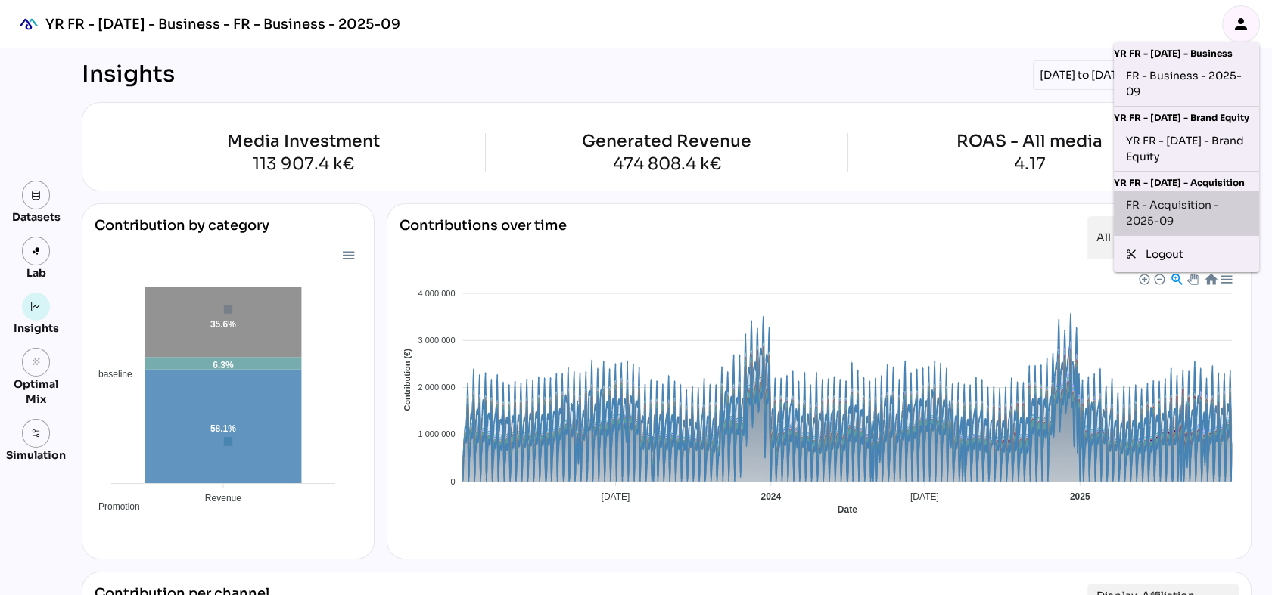
click at [1188, 224] on div "FR - Acquisition - 2025-09" at bounding box center [1186, 213] width 121 height 32
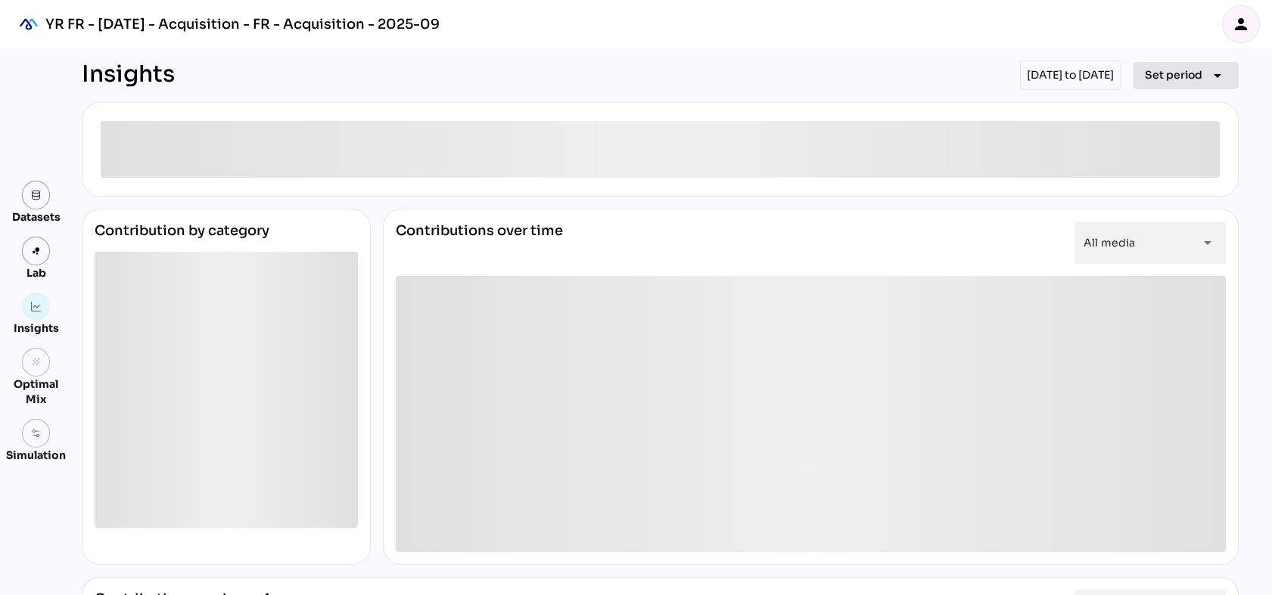
click at [1166, 76] on span "Set period" at bounding box center [1173, 75] width 57 height 18
click at [1244, 32] on icon "person" at bounding box center [1241, 24] width 18 height 18
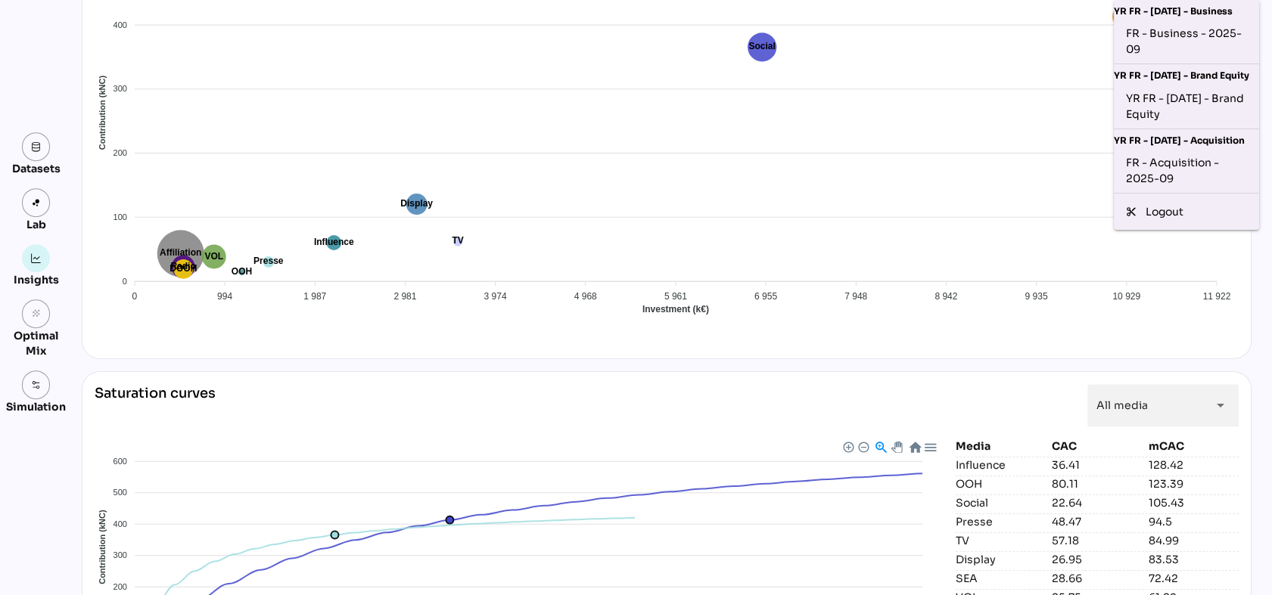
scroll to position [1735, 0]
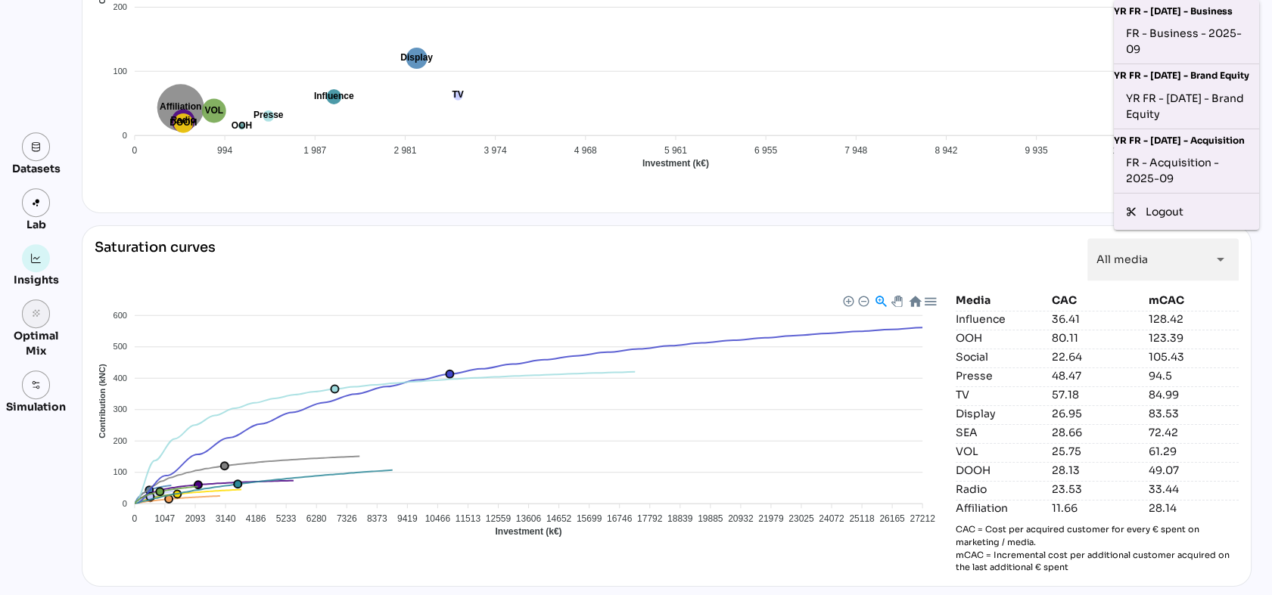
click at [36, 317] on icon "grain" at bounding box center [36, 314] width 11 height 11
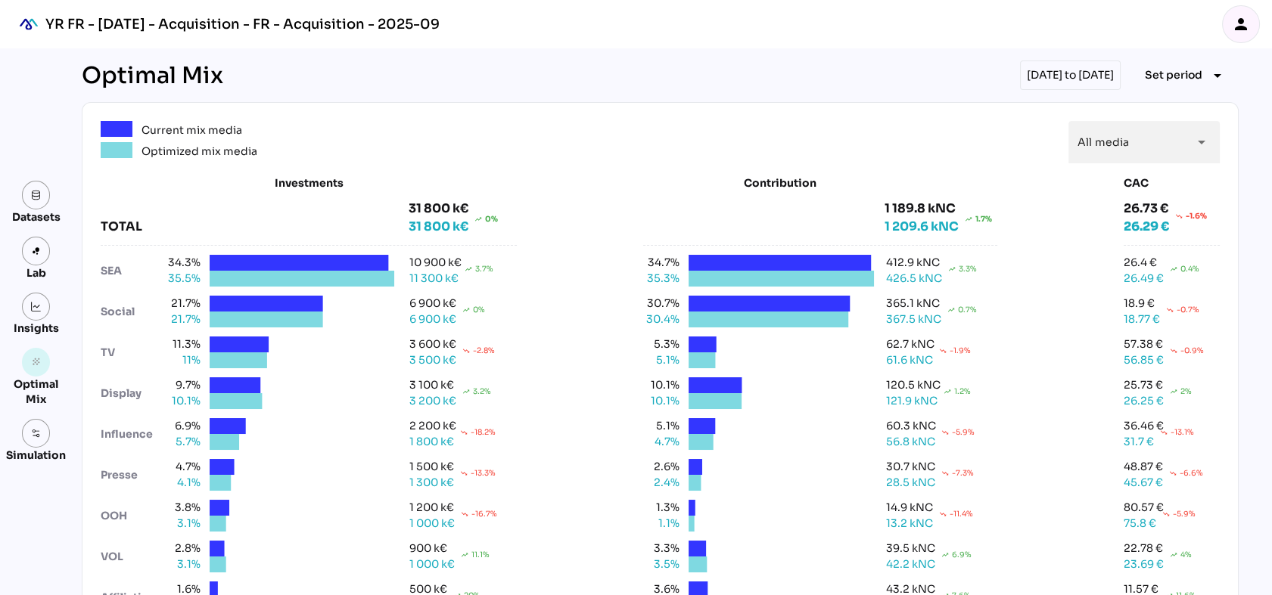
click at [29, 450] on div "Simulation" at bounding box center [36, 455] width 60 height 15
click at [32, 443] on link at bounding box center [36, 433] width 29 height 29
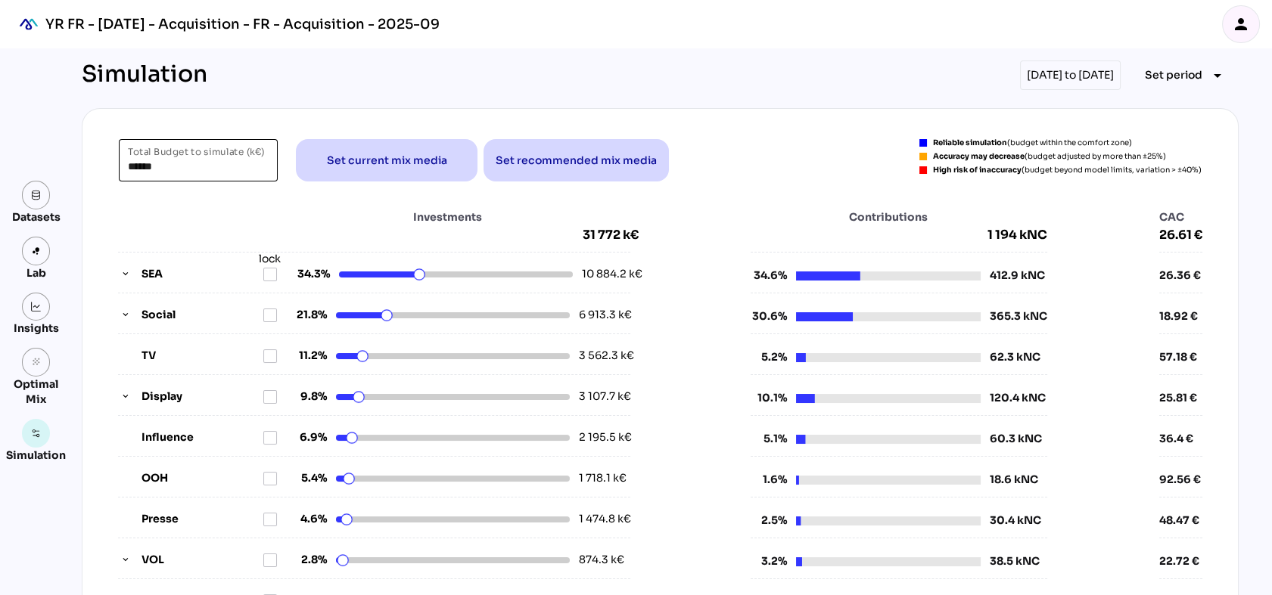
click at [191, 161] on input "******" at bounding box center [198, 160] width 141 height 42
click at [189, 161] on input "******" at bounding box center [198, 160] width 141 height 42
